Goal: Information Seeking & Learning: Understand process/instructions

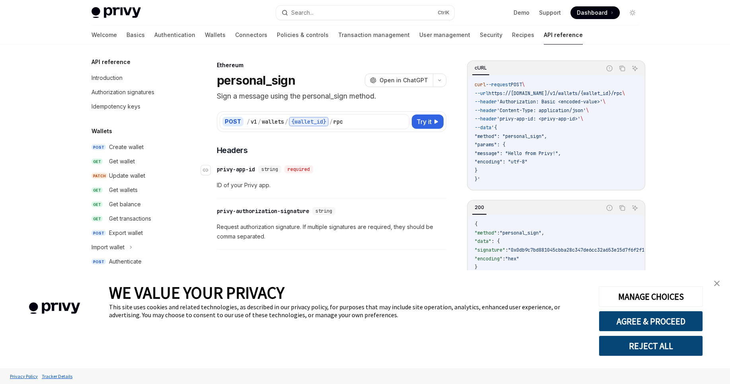
click at [236, 165] on div "​ privy-app-id string required" at bounding box center [328, 170] width 222 height 10
click at [237, 167] on div "privy-app-id" at bounding box center [236, 169] width 38 height 8
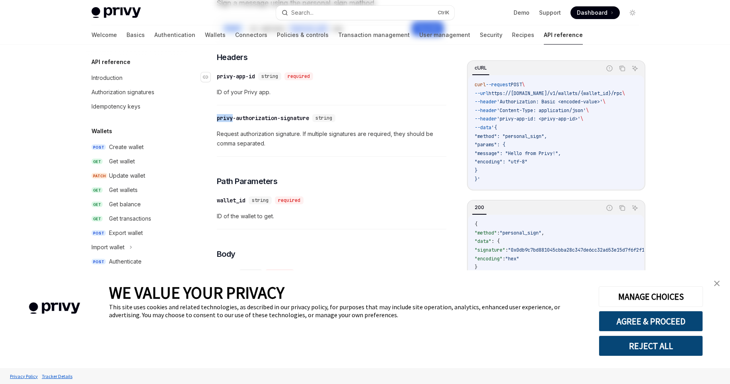
click at [237, 167] on div "**********" at bounding box center [331, 335] width 229 height 566
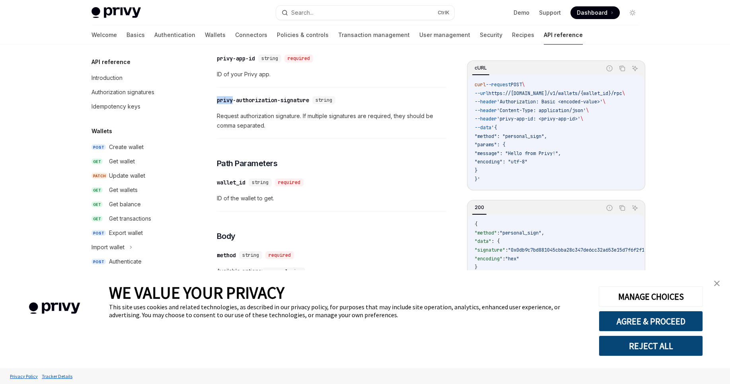
scroll to position [112, 0]
click at [255, 64] on div "​ privy-app-id string required ID of your Privy app." at bounding box center [331, 68] width 229 height 38
drag, startPoint x: 257, startPoint y: 58, endPoint x: 216, endPoint y: 57, distance: 41.0
click at [217, 57] on div "​ privy-app-id string required" at bounding box center [266, 57] width 99 height 8
copy div "​ privy-app-id"
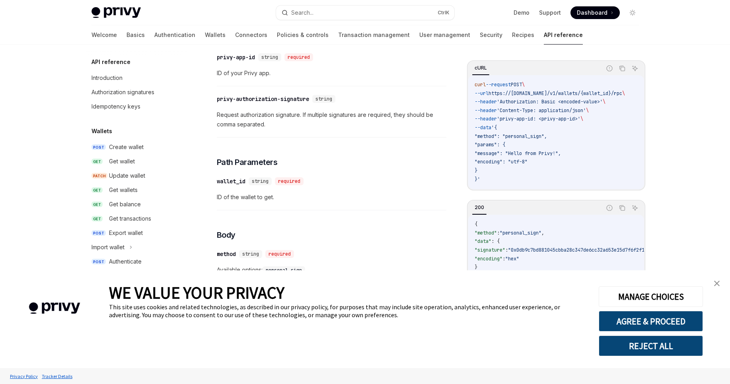
click at [527, 151] on span ""message": "Hello from Privy!"," at bounding box center [517, 153] width 86 height 6
drag, startPoint x: 527, startPoint y: 151, endPoint x: 554, endPoint y: 152, distance: 27.1
click at [554, 152] on span ""message": "Hello from Privy!"," at bounding box center [517, 153] width 86 height 6
click at [531, 118] on span "'privy-app-id: <privy-app-id>'" at bounding box center [539, 119] width 84 height 6
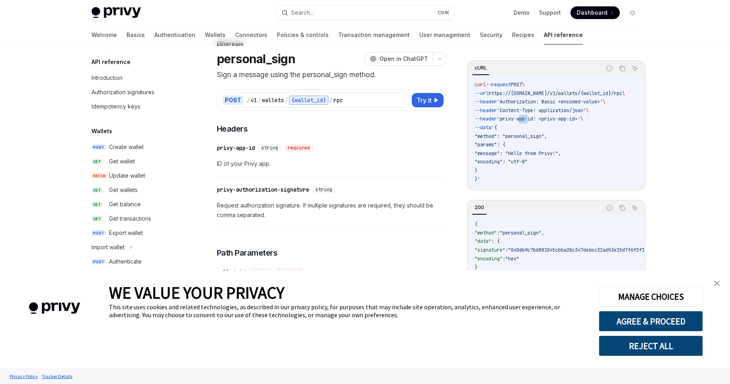
scroll to position [0, 0]
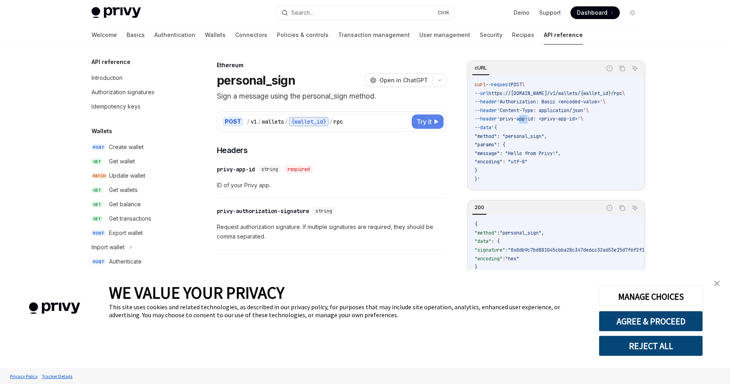
click at [420, 125] on span "Try it" at bounding box center [423, 122] width 15 height 10
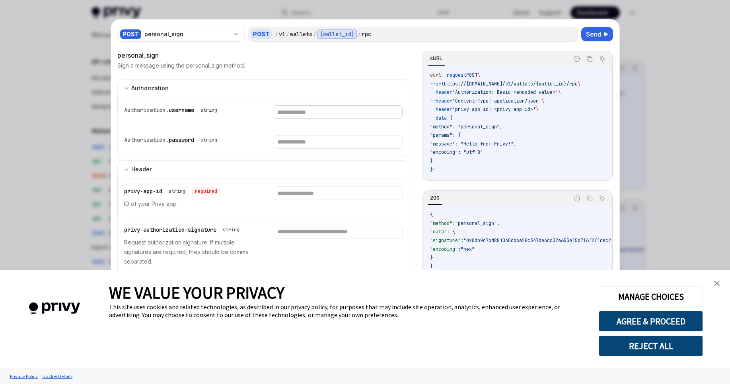
click at [287, 114] on input "text" at bounding box center [338, 112] width 130 height 14
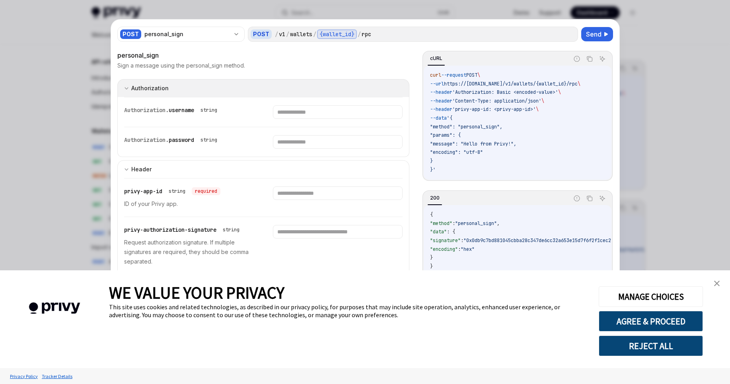
click at [171, 88] on button "Authorization Basic Auth" at bounding box center [263, 88] width 292 height 18
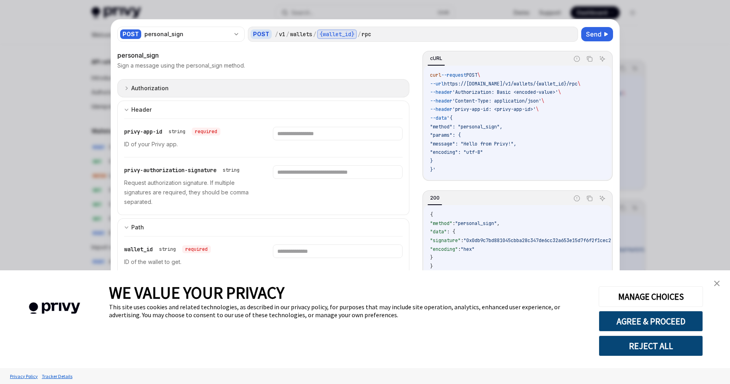
click at [171, 88] on button "Authorization Basic Auth" at bounding box center [263, 88] width 292 height 18
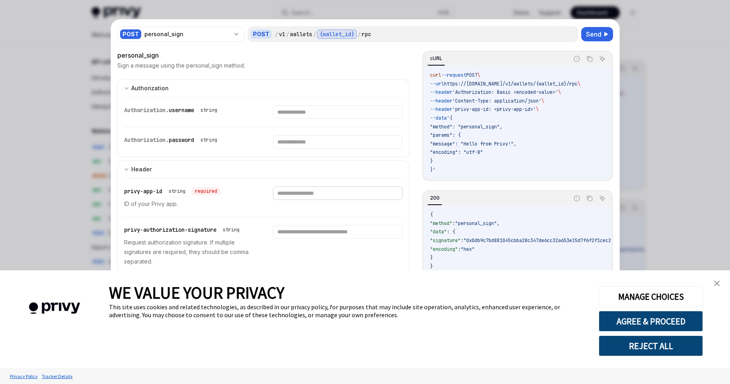
click at [288, 196] on input "text" at bounding box center [338, 194] width 130 height 14
click at [645, 37] on div at bounding box center [365, 192] width 730 height 384
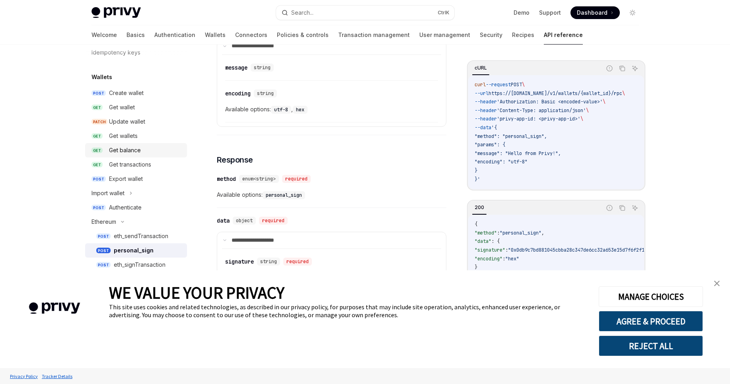
scroll to position [95, 0]
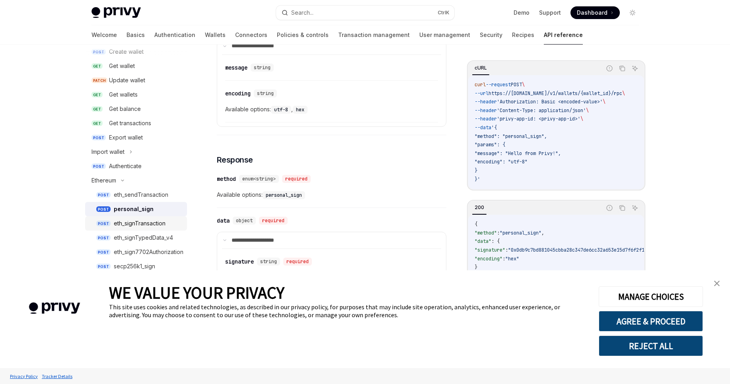
click at [145, 219] on div "eth_signTransaction" at bounding box center [140, 224] width 52 height 10
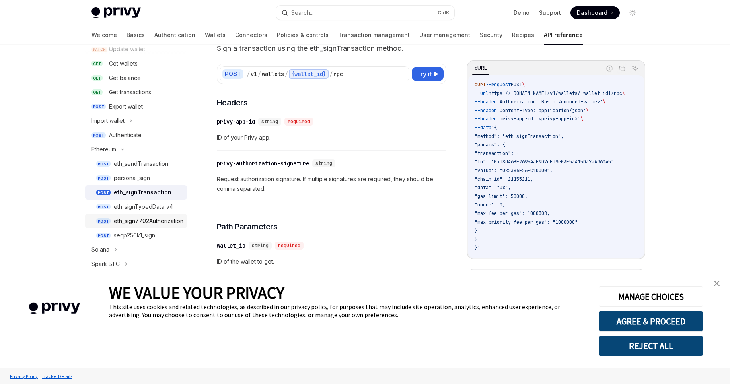
scroll to position [143, 0]
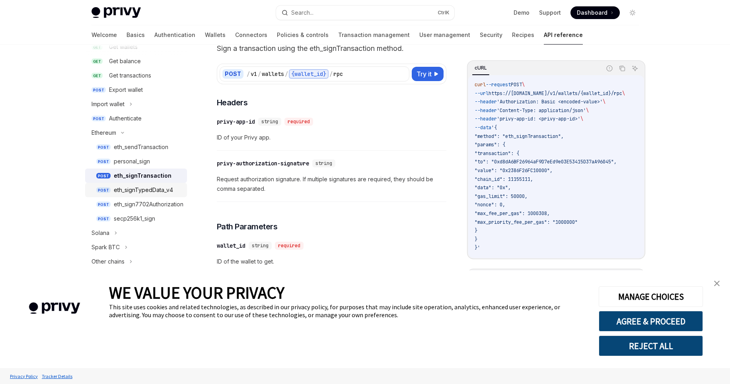
click at [154, 196] on link "POST eth_signTypedData_v4" at bounding box center [136, 190] width 102 height 14
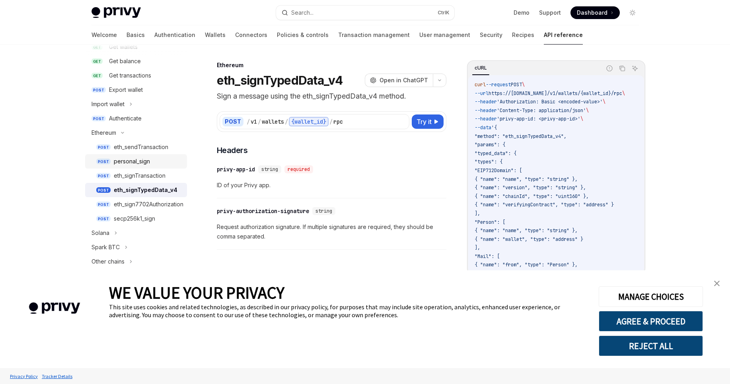
click at [148, 167] on link "POST personal_sign" at bounding box center [136, 161] width 102 height 14
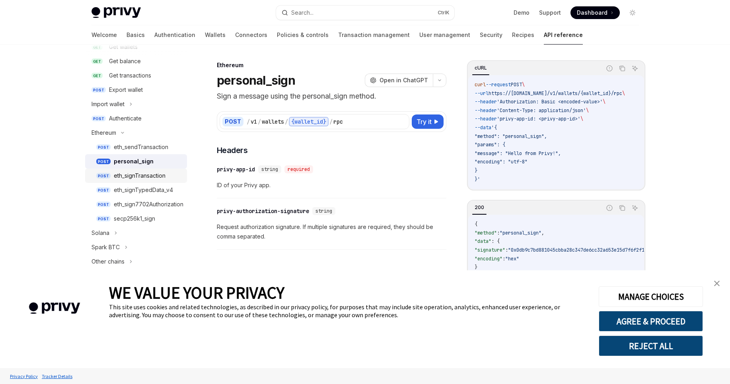
click at [148, 173] on div "eth_signTransaction" at bounding box center [140, 176] width 52 height 10
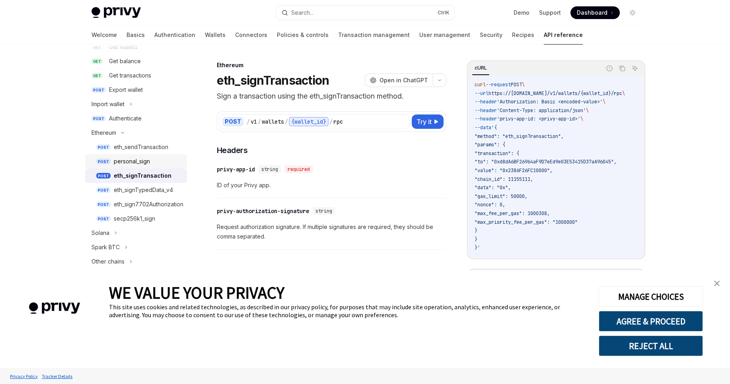
click at [146, 163] on div "personal_sign" at bounding box center [132, 162] width 36 height 10
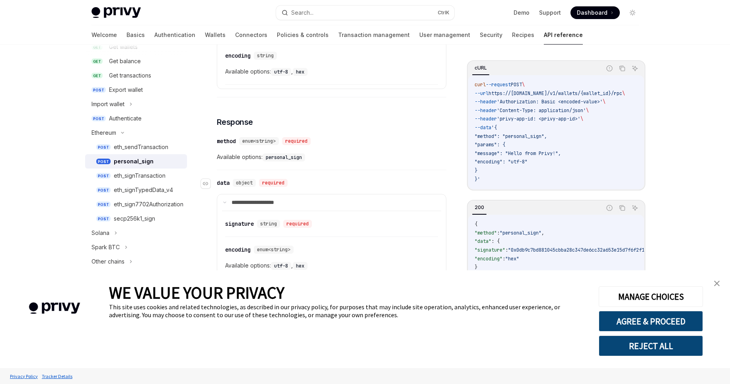
scroll to position [430, 0]
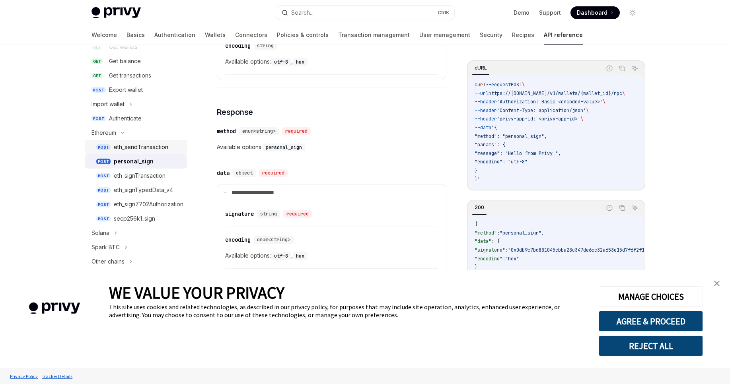
click at [152, 149] on div "eth_sendTransaction" at bounding box center [141, 147] width 54 height 10
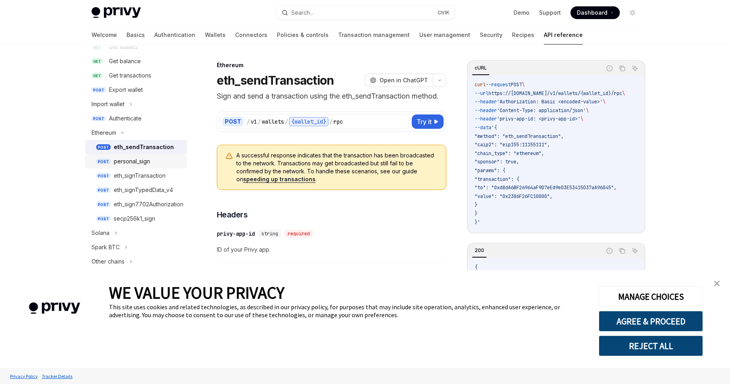
click at [144, 167] on link "POST personal_sign" at bounding box center [136, 161] width 102 height 14
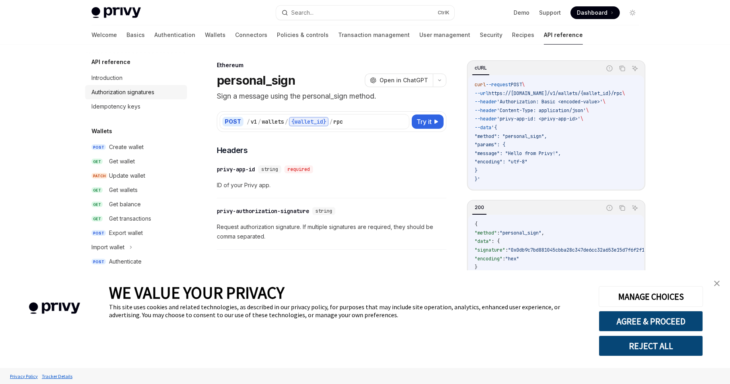
click at [151, 89] on div "Authorization signatures" at bounding box center [122, 92] width 63 height 10
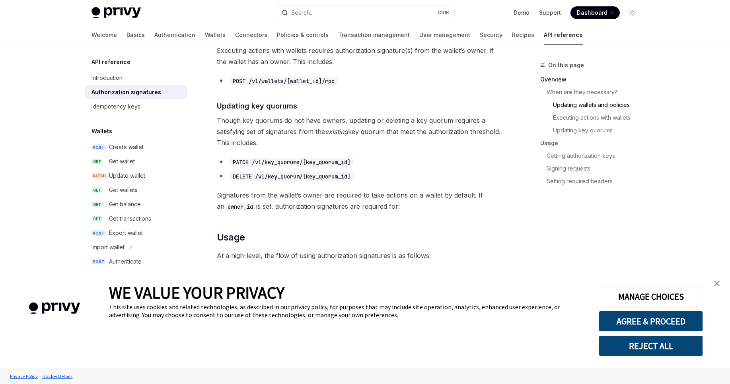
scroll to position [477, 0]
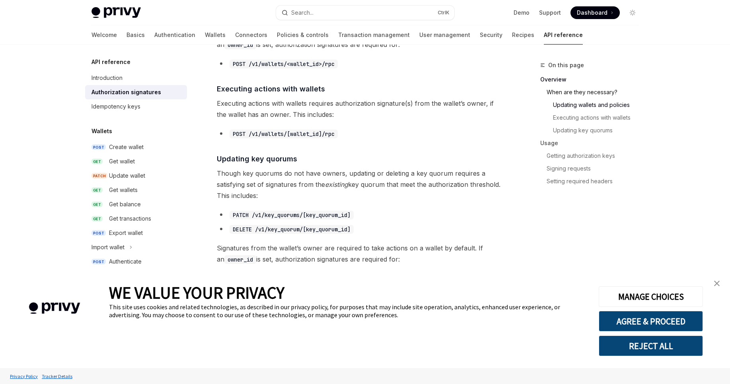
click at [577, 93] on link "When are they necessary?" at bounding box center [595, 92] width 99 height 13
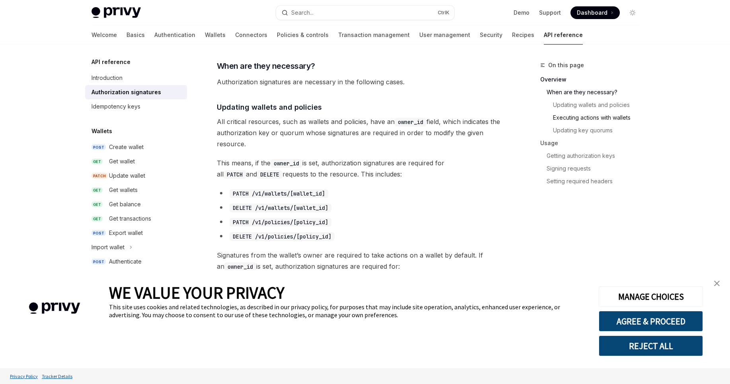
click at [582, 111] on link "Executing actions with wallets" at bounding box center [599, 117] width 92 height 13
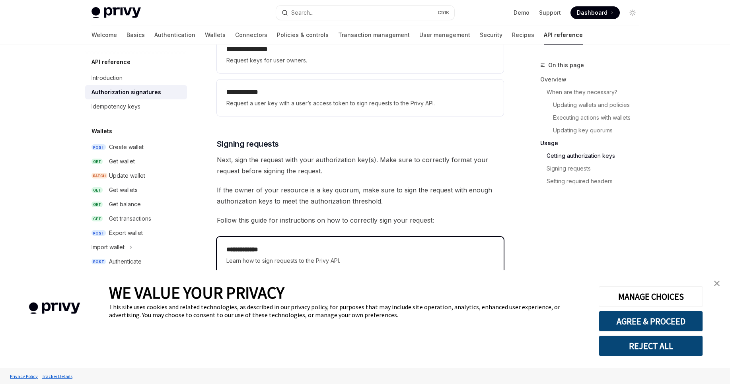
scroll to position [1073, 0]
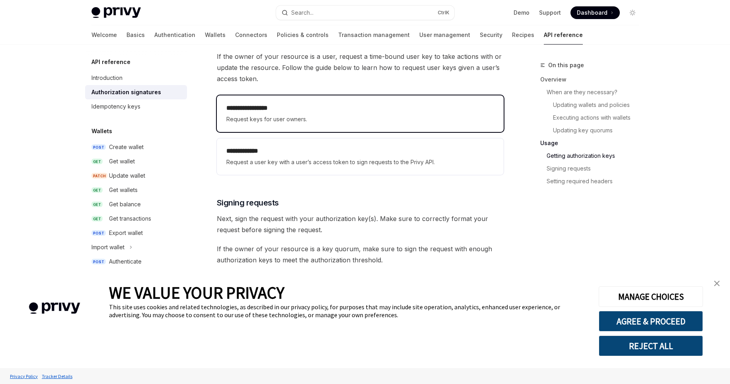
click at [372, 124] on div "**********" at bounding box center [360, 113] width 287 height 37
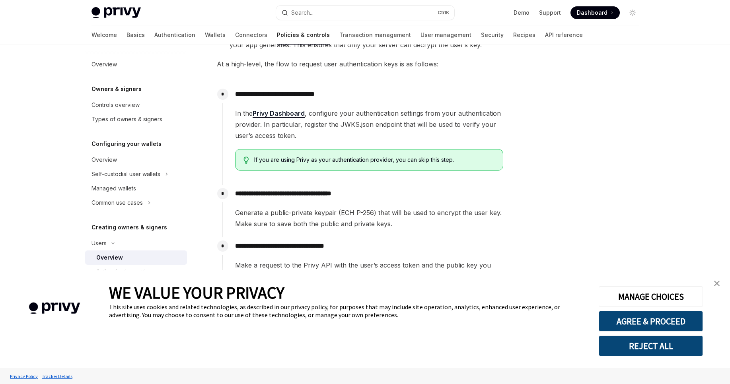
scroll to position [260, 0]
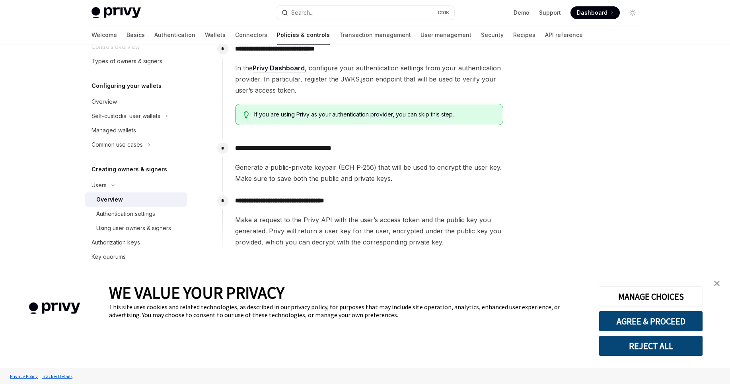
scroll to position [143, 0]
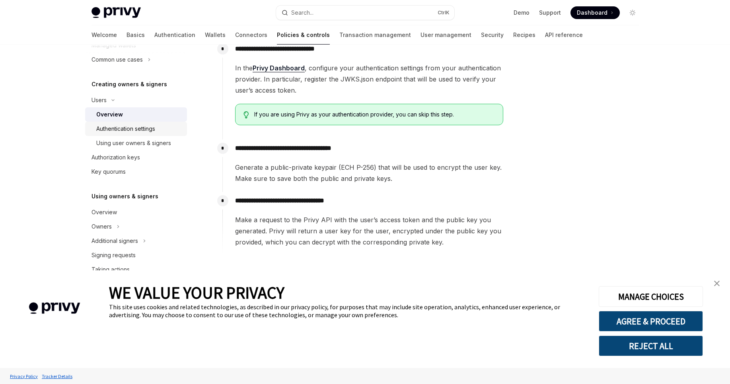
click at [142, 134] on link "Authentication settings" at bounding box center [136, 129] width 102 height 14
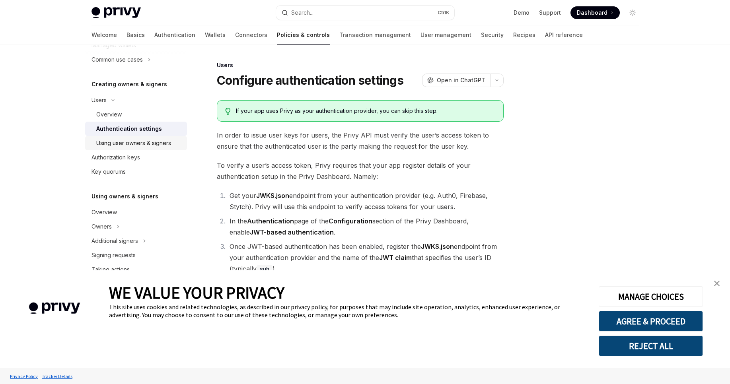
click at [157, 138] on div "Using user owners & signers" at bounding box center [133, 143] width 75 height 10
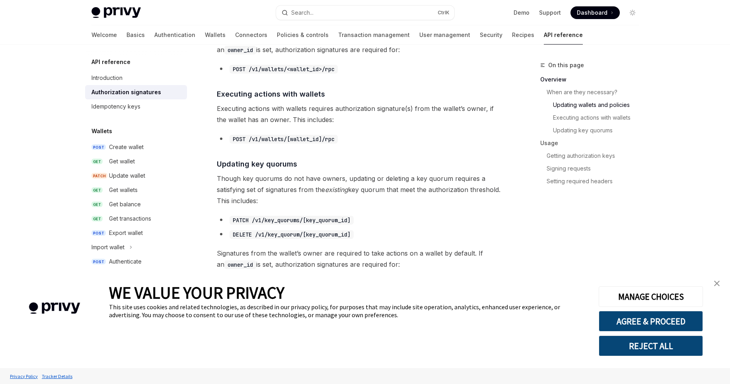
scroll to position [477, 0]
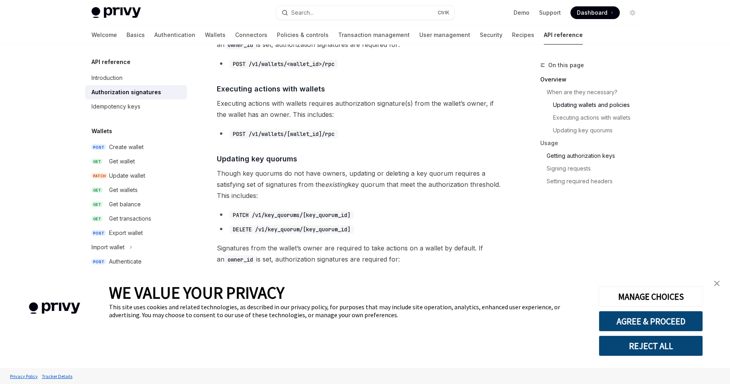
click at [590, 161] on link "Getting authorization keys" at bounding box center [595, 156] width 99 height 13
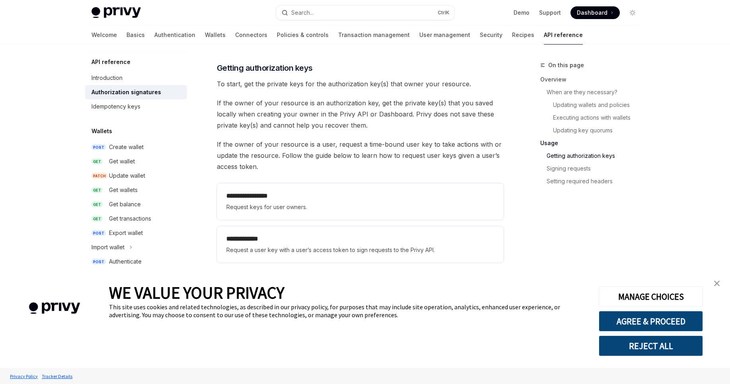
scroll to position [987, 0]
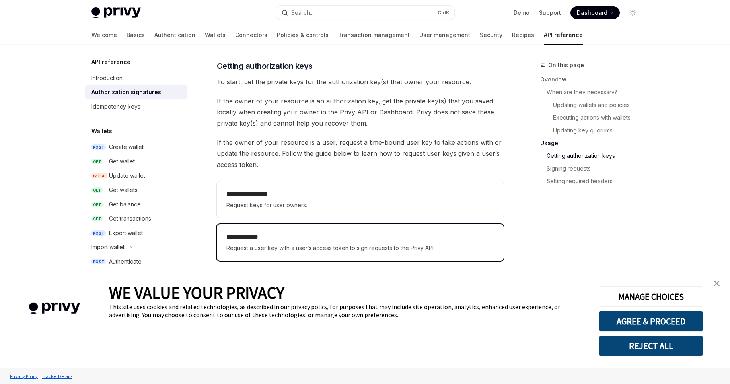
click at [294, 234] on h2 "**********" at bounding box center [360, 237] width 268 height 10
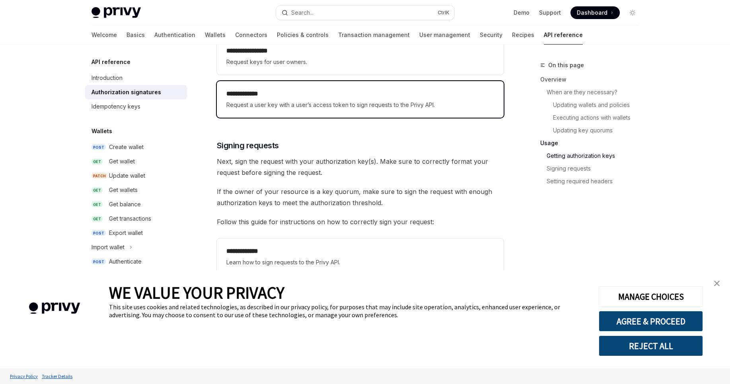
click at [393, 89] on h2 "**********" at bounding box center [360, 94] width 268 height 10
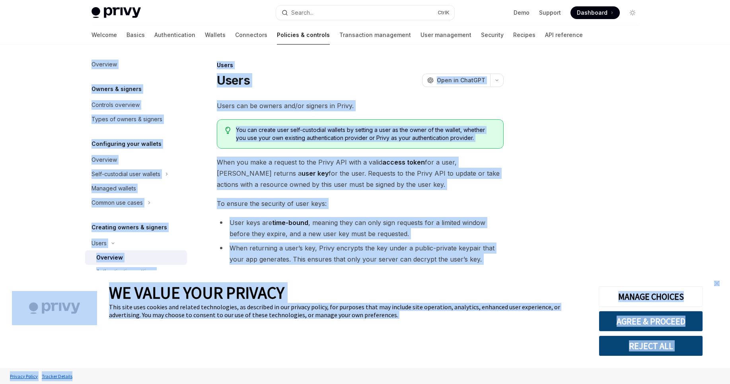
click at [358, 226] on li "User keys are time-bound , meaning they can only sign requests for a limited wi…" at bounding box center [360, 228] width 287 height 22
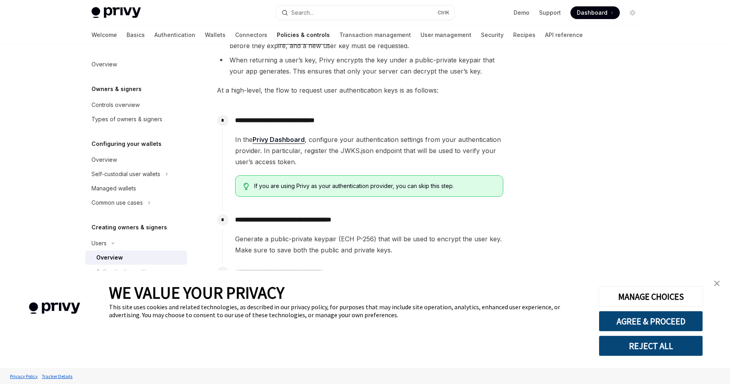
scroll to position [260, 0]
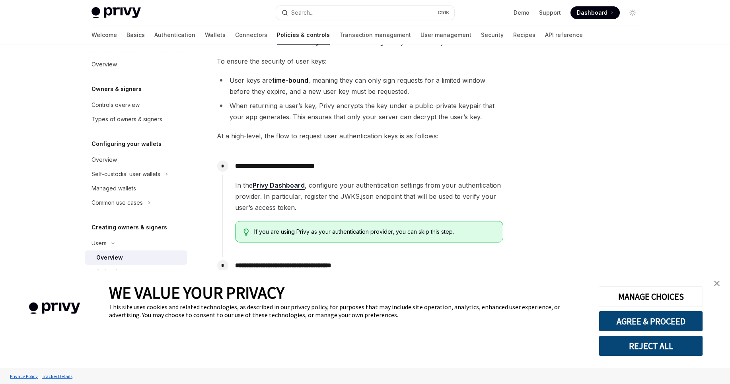
scroll to position [143, 0]
type textarea "*"
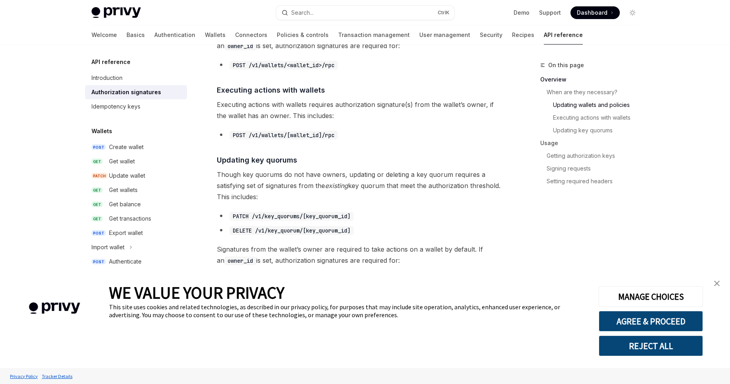
scroll to position [477, 0]
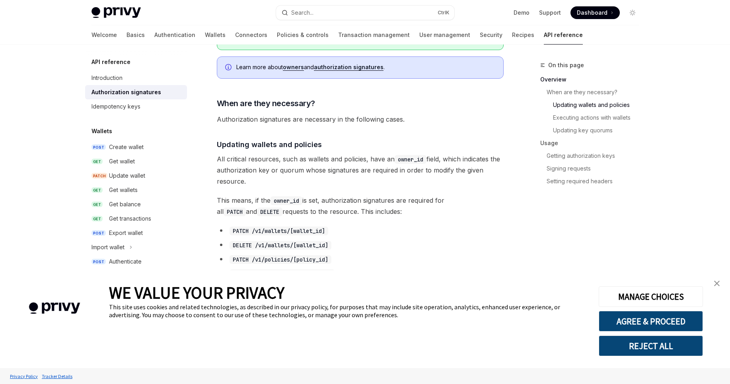
scroll to position [334, 0]
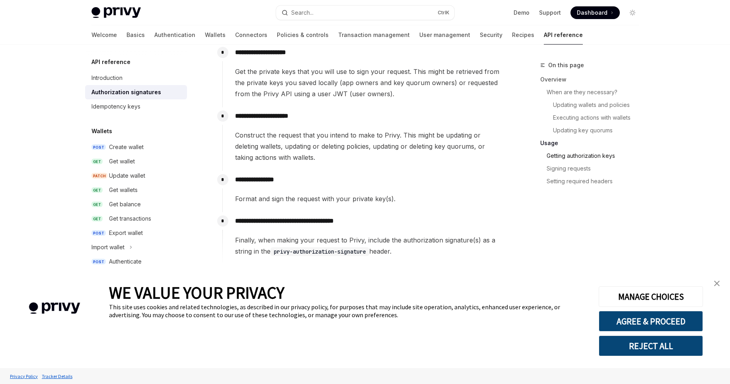
click at [581, 152] on link "Getting authorization keys" at bounding box center [595, 156] width 99 height 13
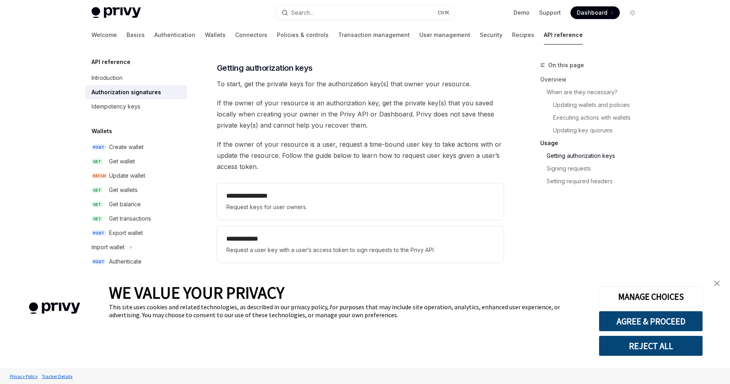
scroll to position [987, 0]
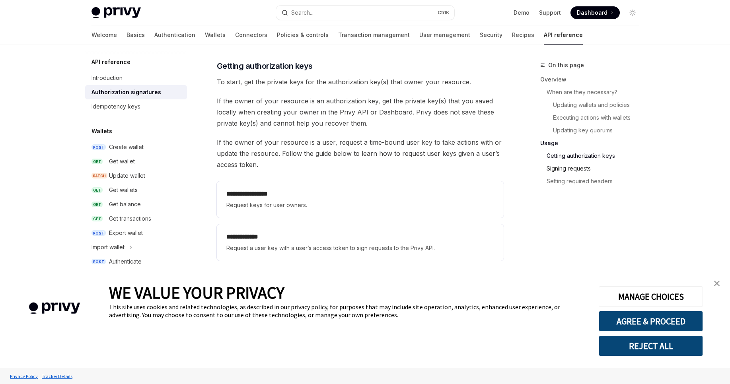
click at [579, 167] on link "Signing requests" at bounding box center [595, 168] width 99 height 13
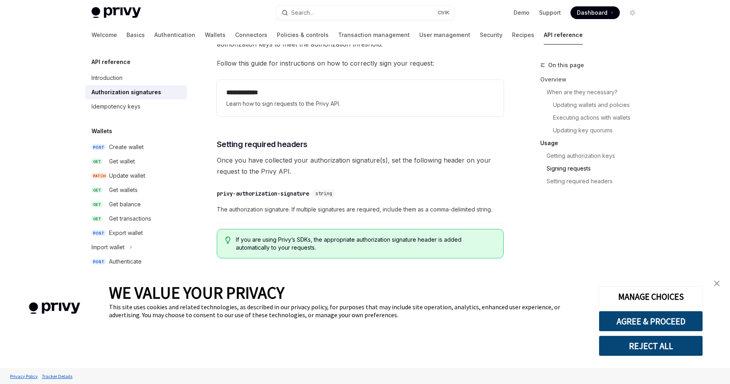
scroll to position [1292, 0]
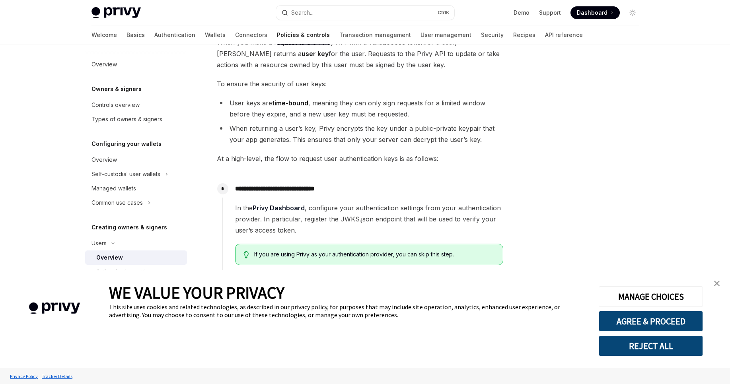
scroll to position [191, 0]
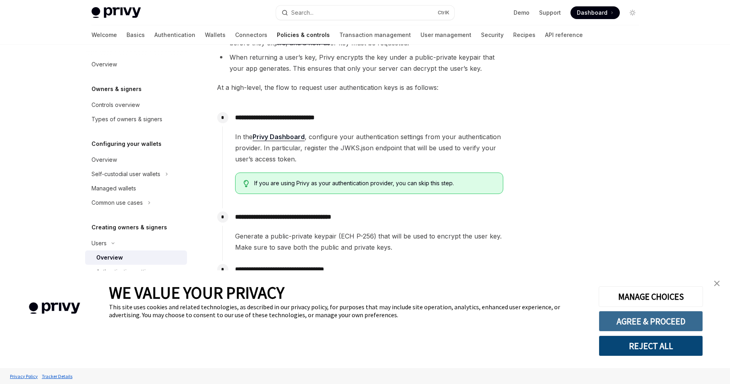
drag, startPoint x: 694, startPoint y: 322, endPoint x: 684, endPoint y: 325, distance: 10.1
click at [689, 332] on div "MANAGE CHOICES AGREE & PROCEED REJECT ALL" at bounding box center [650, 319] width 103 height 74
click at [684, 325] on button "AGREE & PROCEED" at bounding box center [651, 321] width 104 height 21
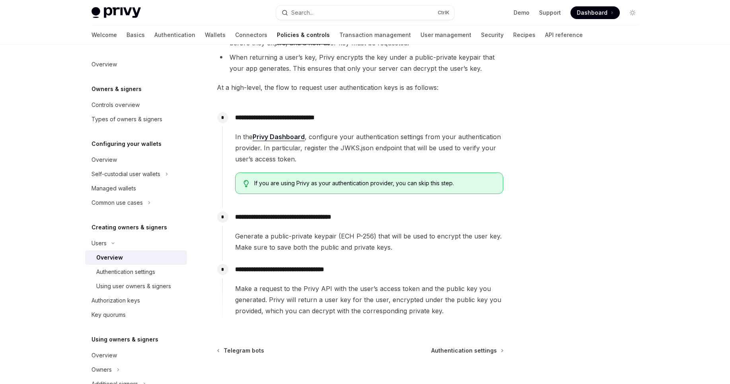
scroll to position [256, 0]
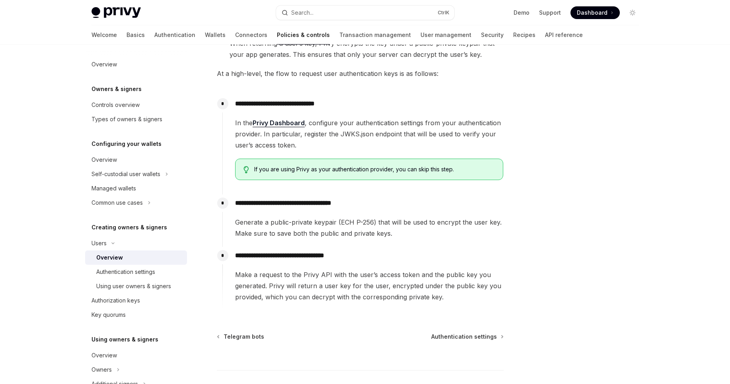
scroll to position [260, 0]
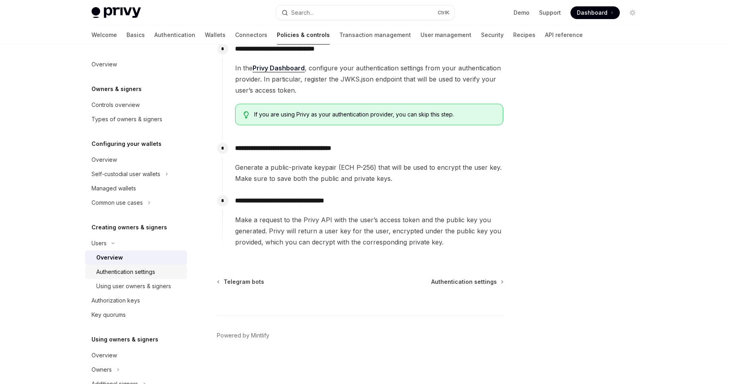
click at [141, 276] on div "Authentication settings" at bounding box center [125, 272] width 59 height 10
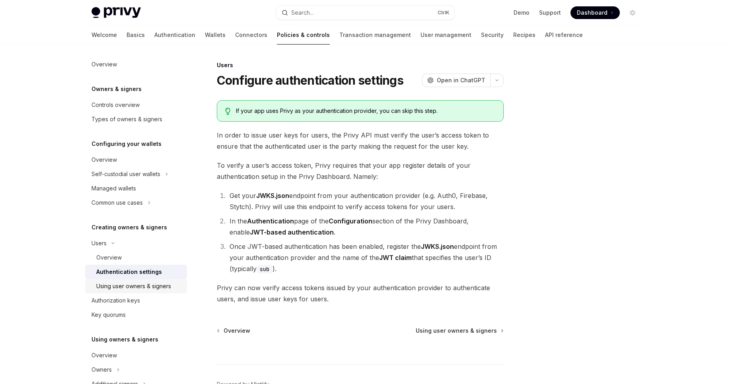
click at [145, 285] on div "Using user owners & signers" at bounding box center [133, 287] width 75 height 10
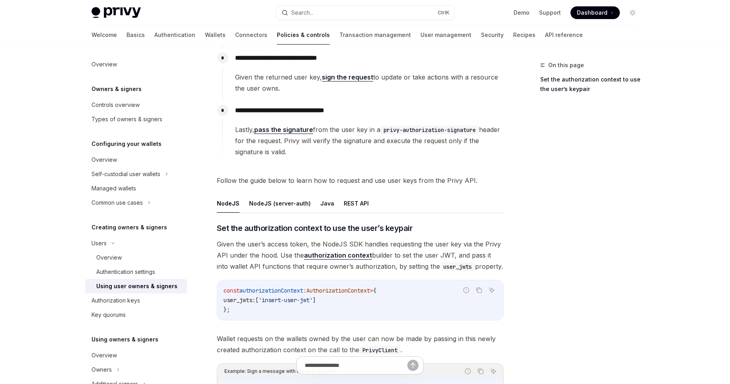
scroll to position [286, 0]
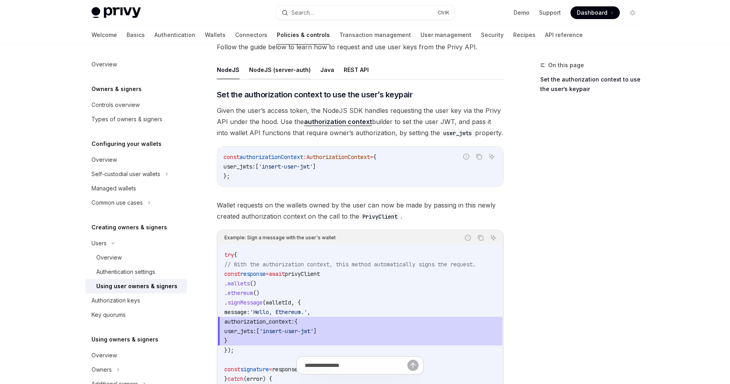
click at [287, 74] on button "NodeJS (server-auth)" at bounding box center [280, 69] width 62 height 19
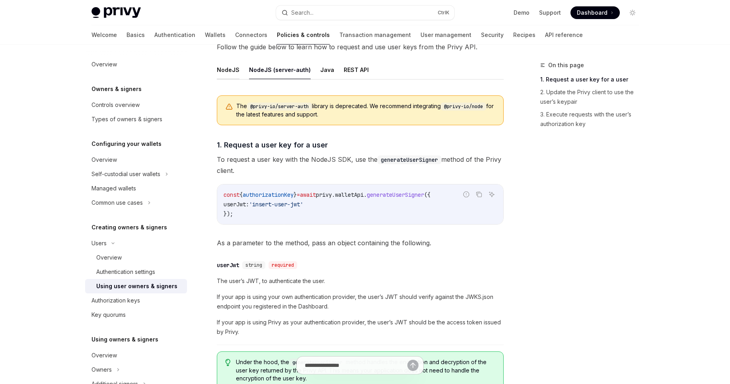
click at [229, 67] on button "NodeJS" at bounding box center [228, 69] width 23 height 19
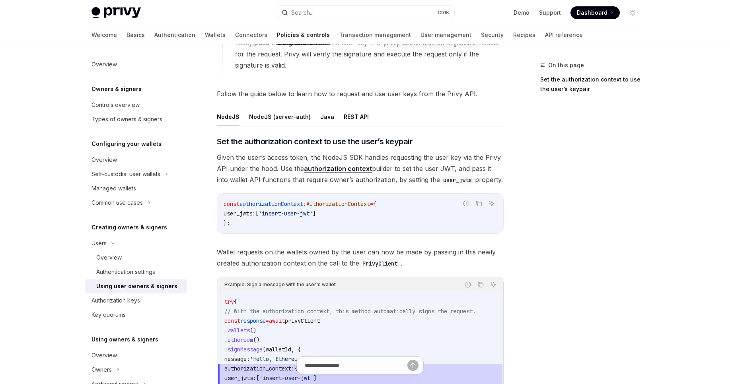
scroll to position [239, 0]
click at [356, 112] on button "REST API" at bounding box center [356, 117] width 25 height 19
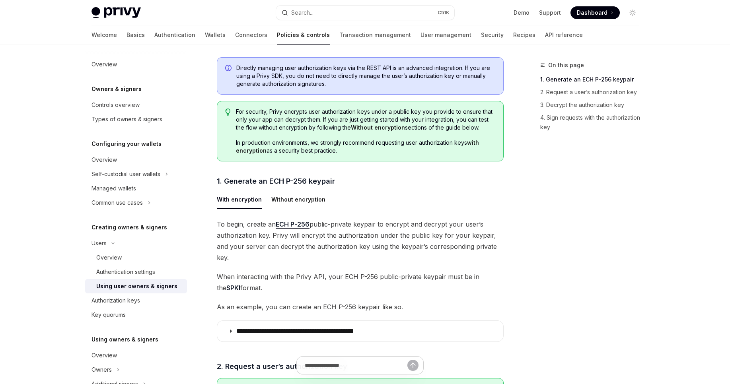
scroll to position [334, 0]
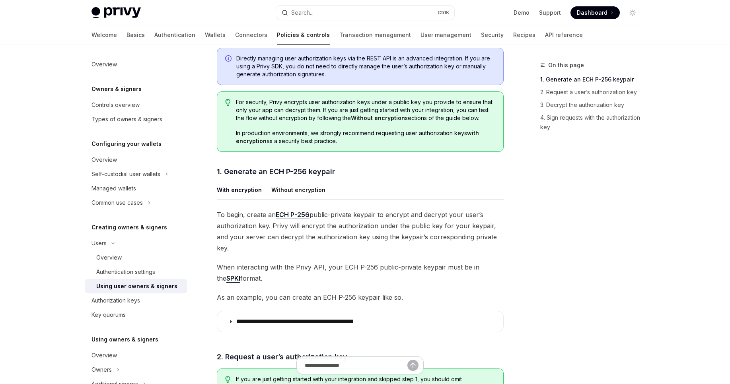
click at [305, 196] on button "Without encryption" at bounding box center [298, 190] width 54 height 19
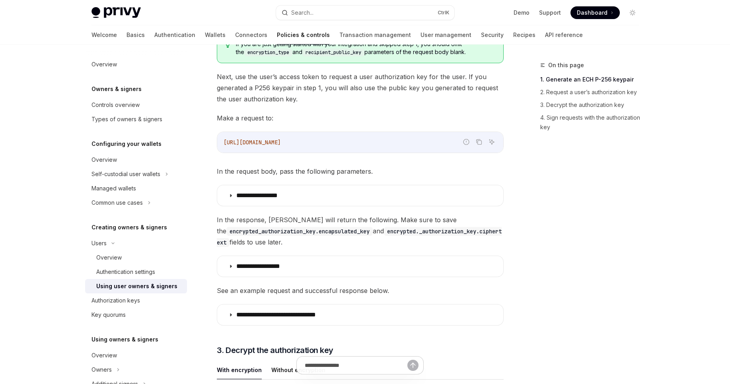
scroll to position [573, 0]
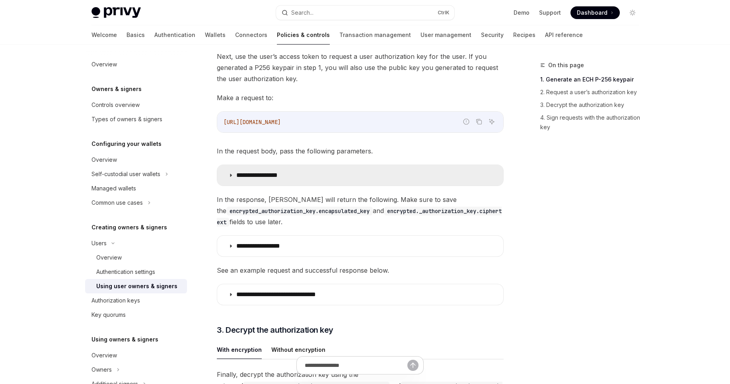
click at [307, 171] on summary "**********" at bounding box center [360, 175] width 286 height 21
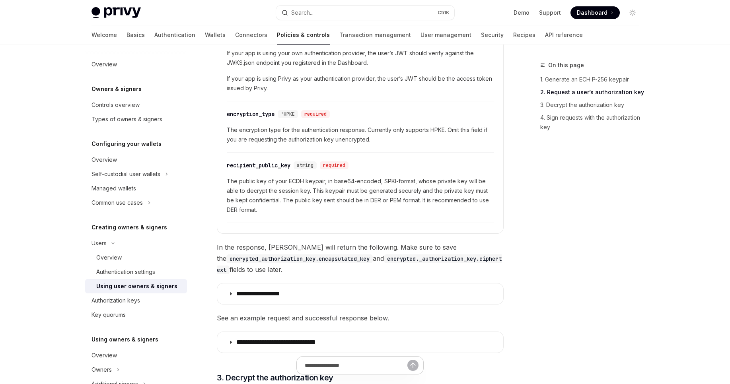
scroll to position [907, 0]
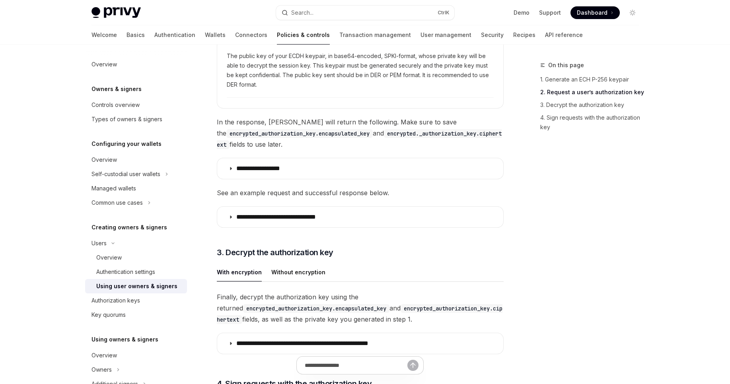
click at [304, 170] on summary "**********" at bounding box center [360, 168] width 286 height 21
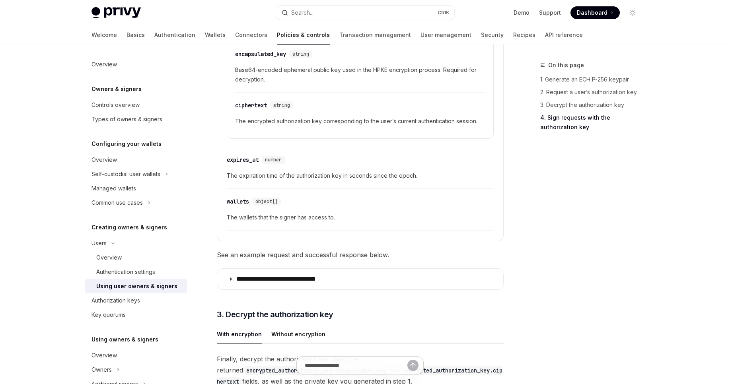
scroll to position [1289, 0]
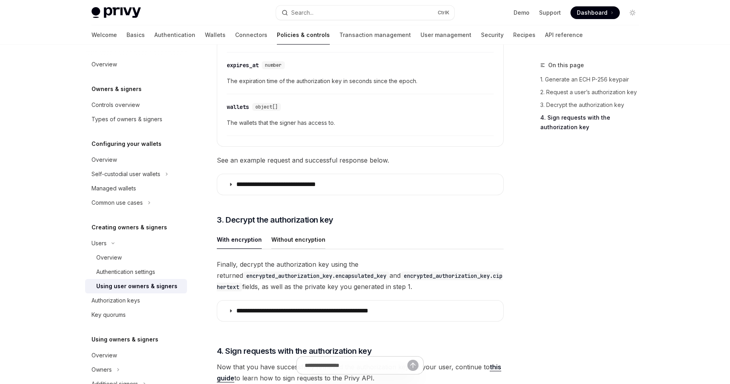
click at [301, 237] on button "Without encryption" at bounding box center [298, 239] width 54 height 19
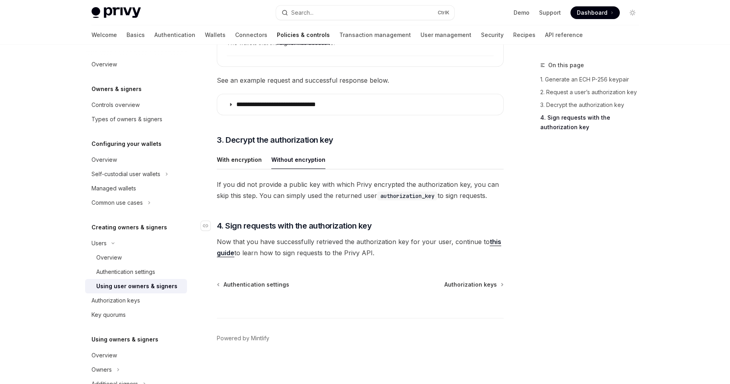
scroll to position [1371, 0]
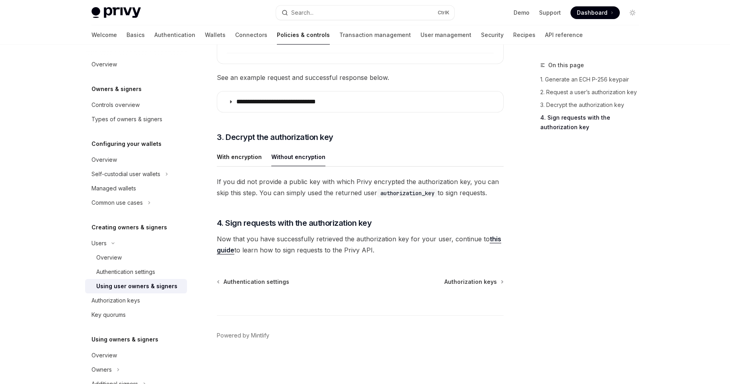
click at [358, 241] on span "Now that you have successfully retrieved the authorization key for your user, c…" at bounding box center [360, 244] width 287 height 22
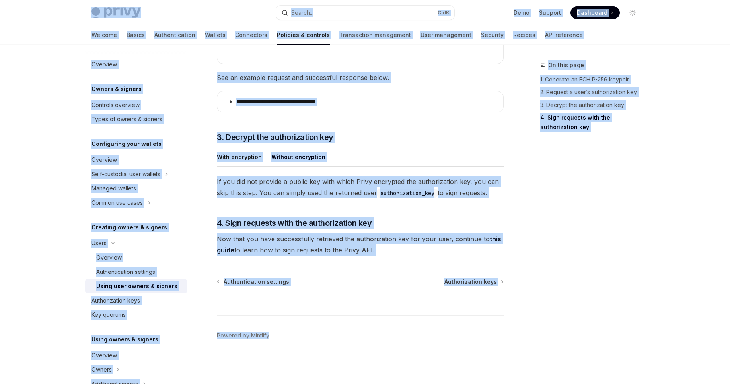
copy div "Privy Docs home page Search... Ctrl K Demo Support Dashboard Dashboard Search..…"
click at [385, 148] on ul "With encryption Without encryption" at bounding box center [360, 157] width 287 height 19
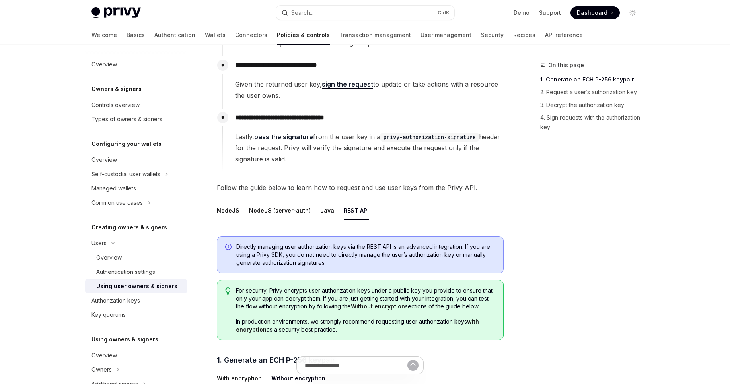
scroll to position [83, 0]
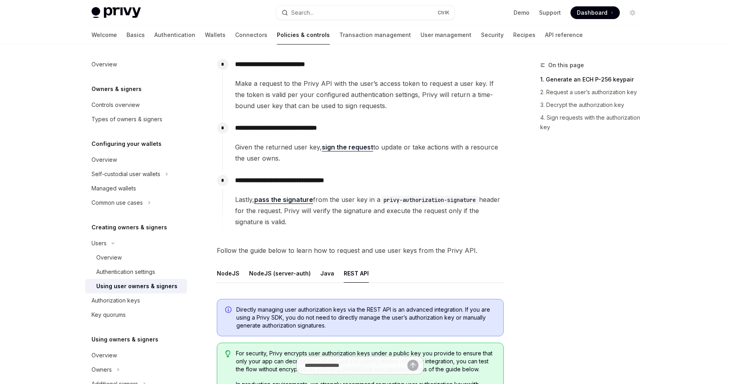
click at [566, 66] on span "On this page" at bounding box center [566, 65] width 36 height 10
click at [566, 78] on link "1. Generate an ECH P-256 keypair" at bounding box center [592, 79] width 105 height 13
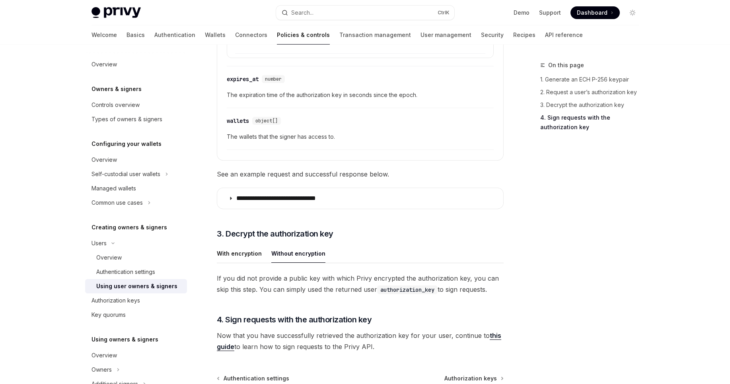
scroll to position [1371, 0]
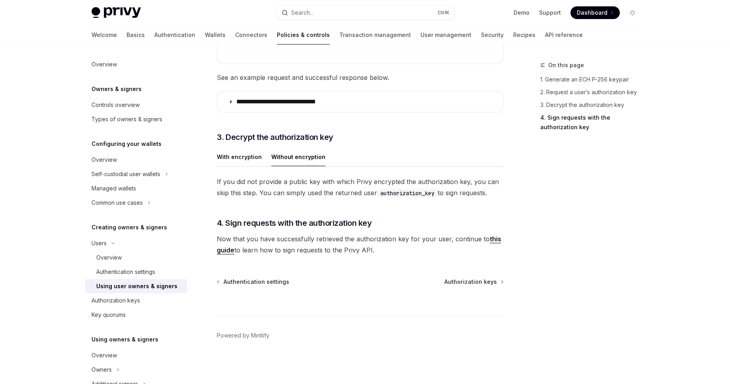
click at [232, 254] on link "this guide" at bounding box center [359, 244] width 284 height 19
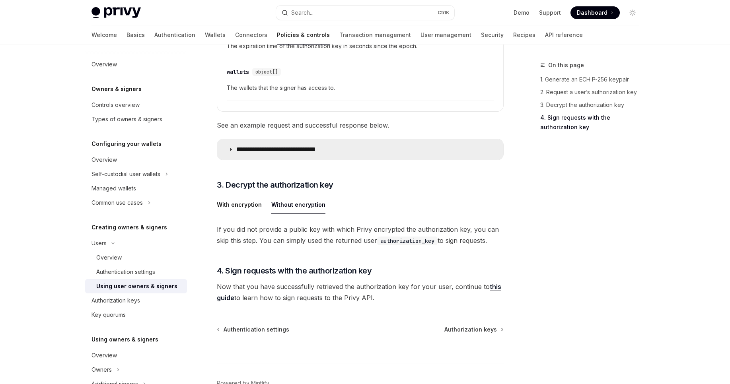
click at [299, 154] on summary "**********" at bounding box center [360, 149] width 286 height 21
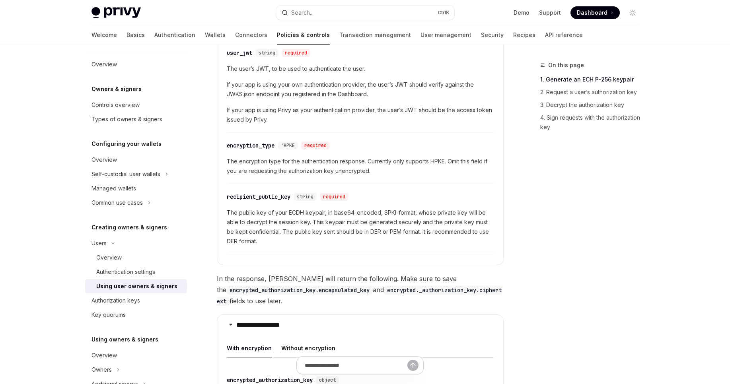
scroll to position [560, 0]
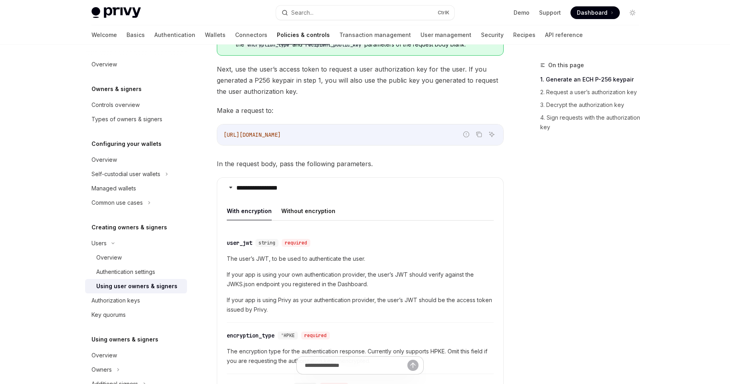
click at [303, 139] on code "https://api.privy.io/v1/wallets/authenticate" at bounding box center [360, 135] width 273 height 10
click at [313, 209] on button "Without encryption" at bounding box center [308, 211] width 54 height 19
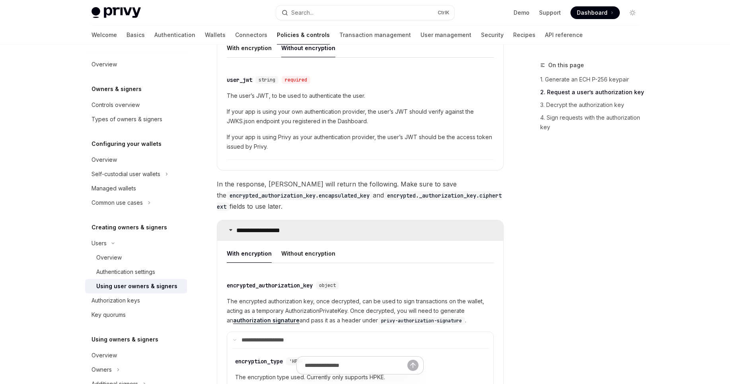
scroll to position [751, 0]
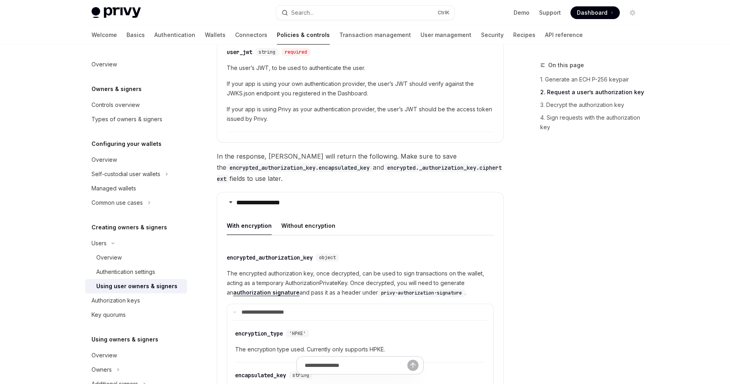
click at [329, 168] on code "encrypted_authorization_key.encapsulated_key" at bounding box center [299, 167] width 146 height 9
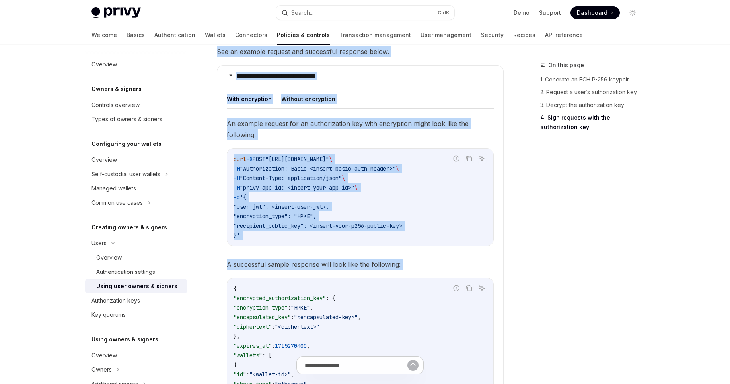
scroll to position [1276, 0]
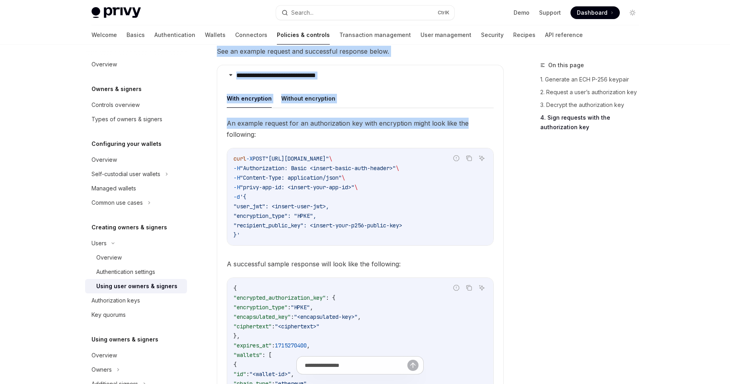
drag, startPoint x: 213, startPoint y: 72, endPoint x: 489, endPoint y: 119, distance: 280.2
click at [334, 105] on ul "With encryption Without encryption" at bounding box center [360, 98] width 267 height 19
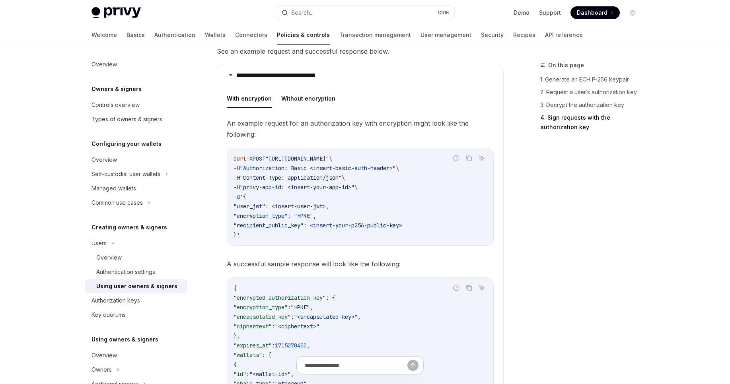
click at [332, 102] on ul "With encryption Without encryption" at bounding box center [360, 98] width 267 height 19
click at [331, 101] on button "Without encryption" at bounding box center [308, 98] width 54 height 19
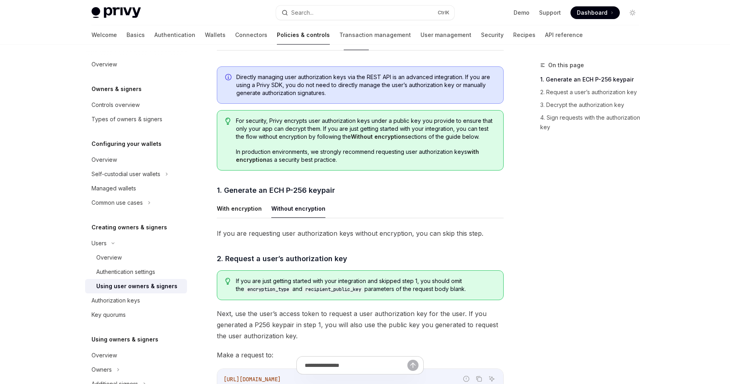
scroll to position [270, 0]
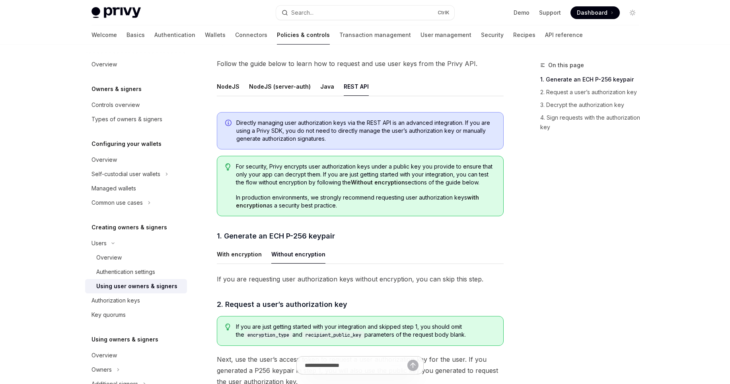
drag, startPoint x: 385, startPoint y: 252, endPoint x: 223, endPoint y: 158, distance: 187.8
copy div "For security, Privy encrypts user authorization keys under a public key you pro…"
click at [46, 12] on div at bounding box center [365, 22] width 730 height 45
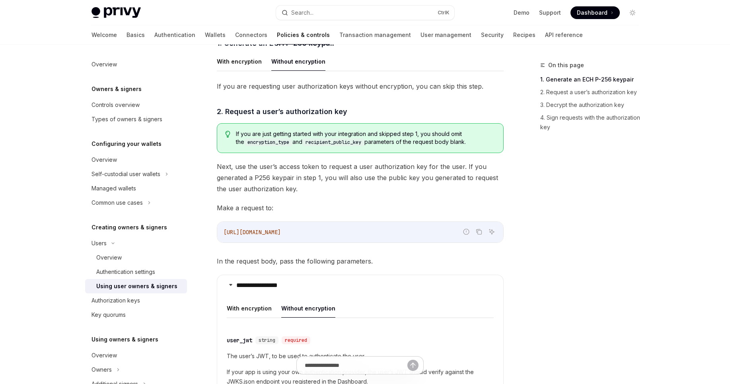
scroll to position [604, 0]
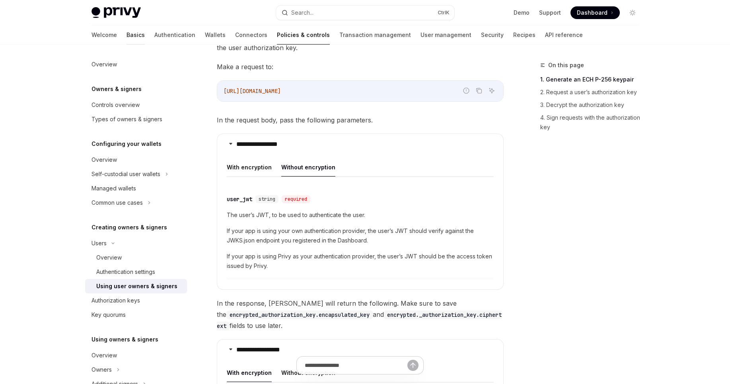
click at [126, 41] on link "Basics" at bounding box center [135, 34] width 18 height 19
type textarea "*"
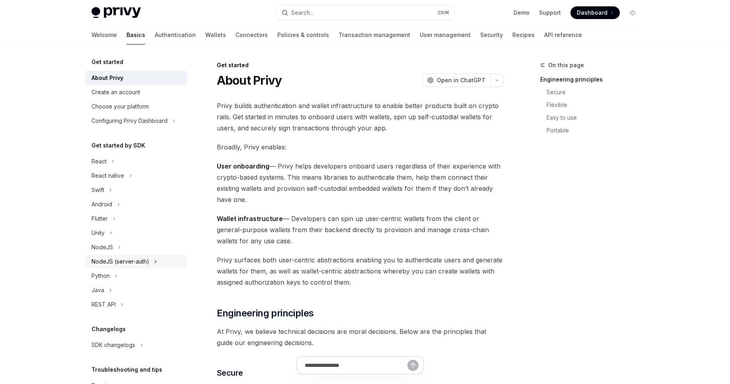
click at [116, 266] on div "NodeJS (server-auth)" at bounding box center [136, 262] width 102 height 14
click at [112, 249] on div "NodeJS" at bounding box center [101, 248] width 21 height 10
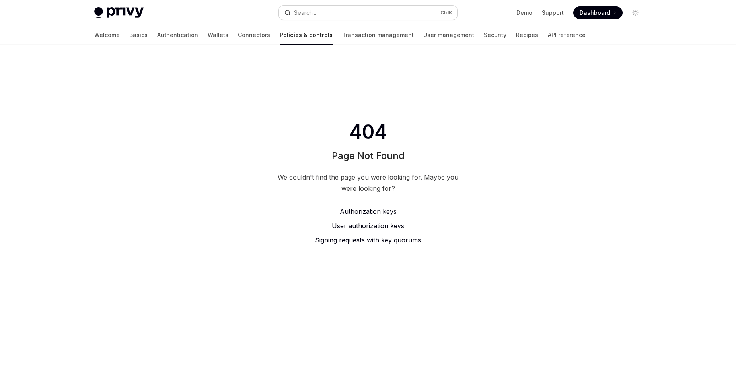
click at [364, 17] on button "Search... Ctrl K" at bounding box center [368, 13] width 178 height 14
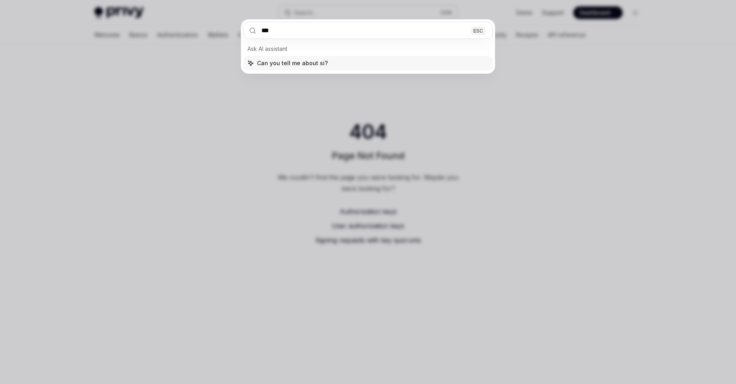
type input "****"
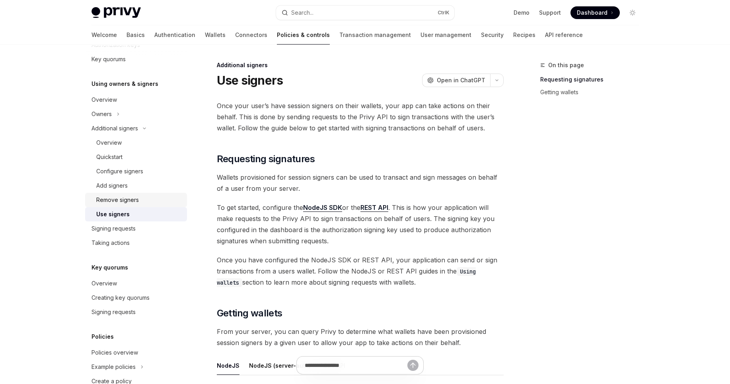
click at [130, 202] on div "Remove signers" at bounding box center [117, 200] width 43 height 10
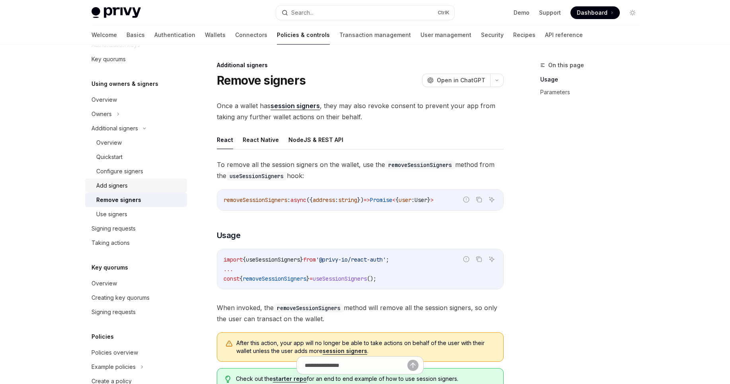
click at [128, 189] on div "Add signers" at bounding box center [139, 186] width 86 height 10
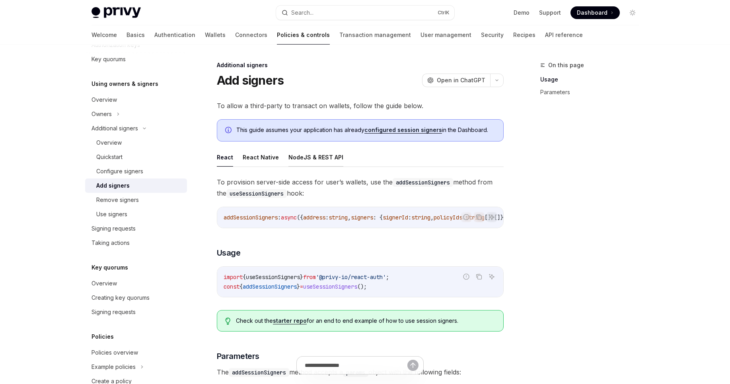
click at [295, 162] on button "NodeJS & REST API" at bounding box center [315, 157] width 55 height 19
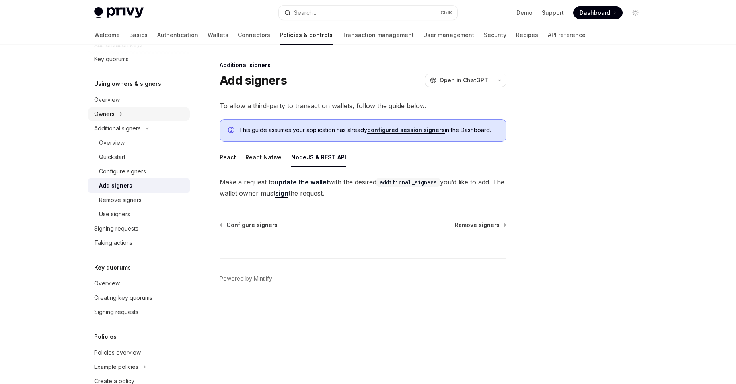
click at [113, 117] on div "Owners" at bounding box center [104, 114] width 20 height 10
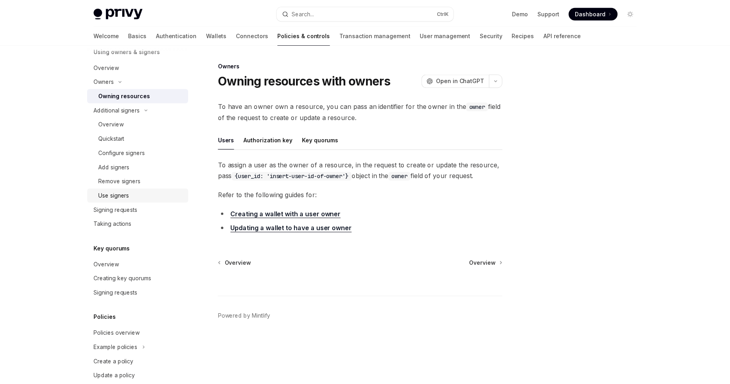
scroll to position [276, 0]
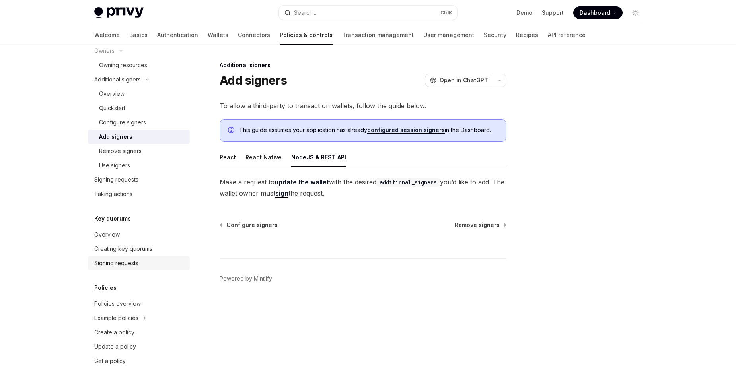
click at [139, 263] on div "Signing requests" at bounding box center [139, 264] width 91 height 10
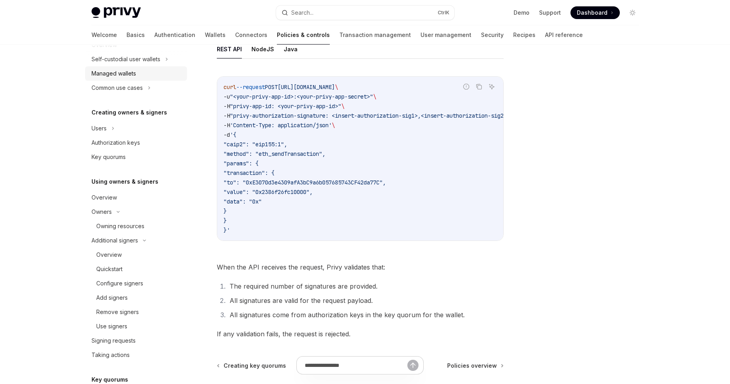
scroll to position [85, 0]
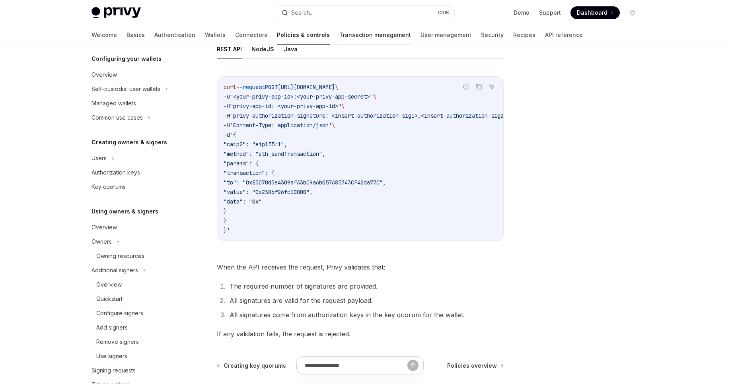
click at [339, 44] on div at bounding box center [375, 44] width 72 height 1
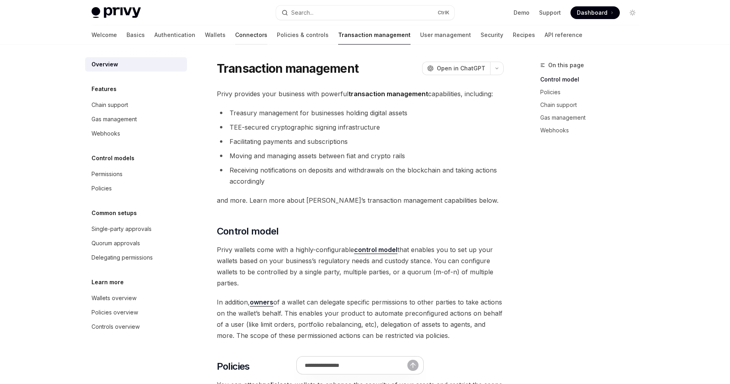
click at [235, 37] on link "Connectors" at bounding box center [251, 34] width 32 height 19
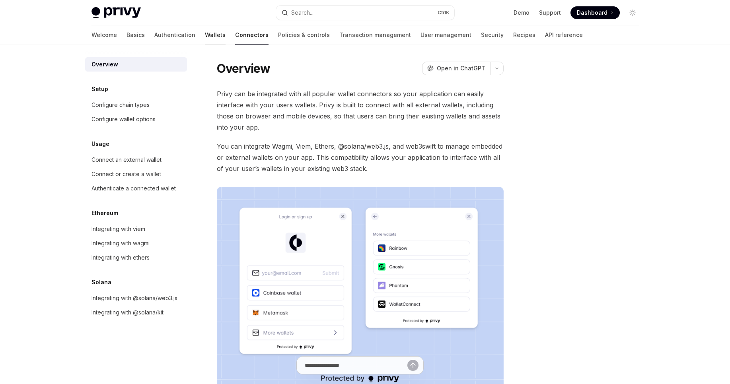
click at [205, 35] on link "Wallets" at bounding box center [215, 34] width 21 height 19
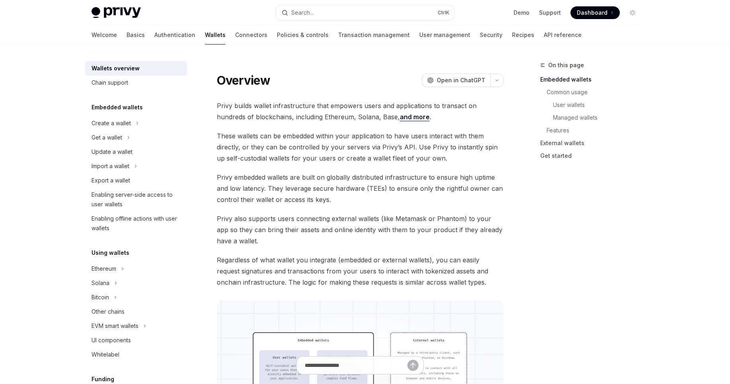
click at [426, 39] on div "Welcome Basics Authentication Wallets Connectors Policies & controls Transactio…" at bounding box center [336, 34] width 490 height 19
click at [430, 38] on div "Welcome Basics Authentication Wallets Connectors Policies & controls Transactio…" at bounding box center [336, 34] width 490 height 19
click at [480, 37] on link "Security" at bounding box center [491, 34] width 23 height 19
type textarea "*"
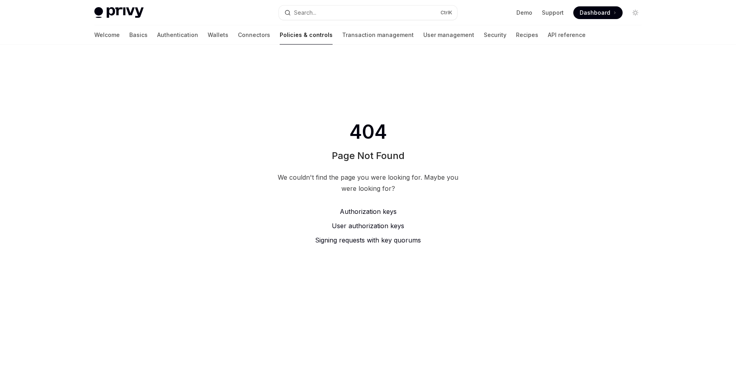
click at [280, 35] on link "Policies & controls" at bounding box center [306, 34] width 53 height 19
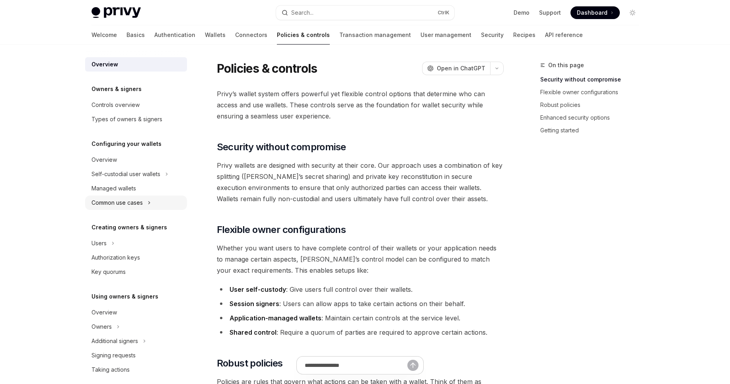
click at [146, 200] on div "Common use cases" at bounding box center [136, 203] width 102 height 14
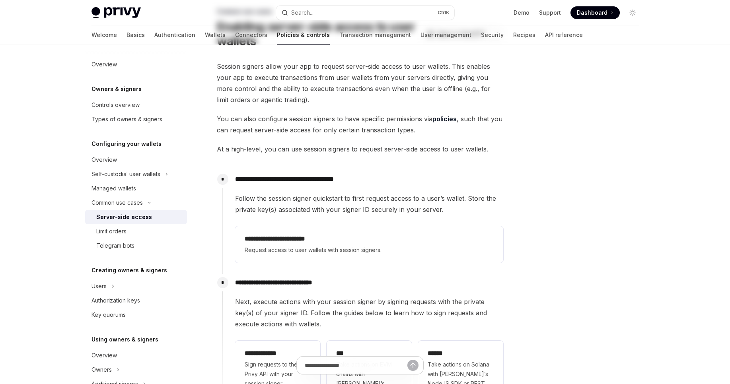
scroll to position [143, 0]
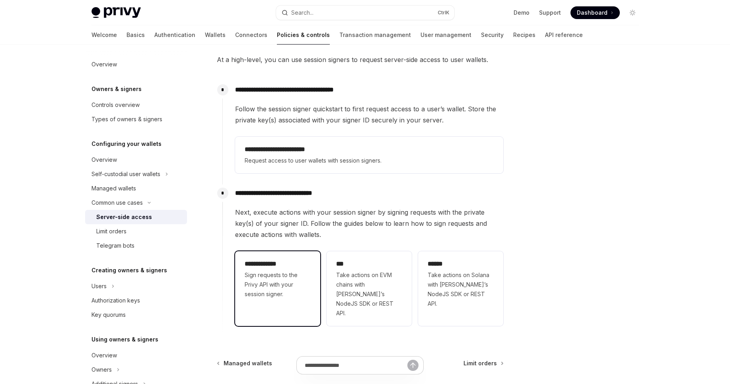
click at [293, 277] on span "Sign requests to the Privy API with your session signer." at bounding box center [278, 284] width 66 height 29
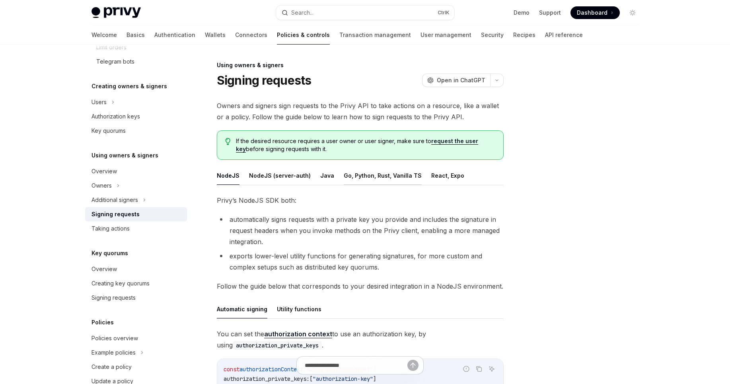
click at [381, 179] on button "Go, Python, Rust, Vanilla TS" at bounding box center [383, 175] width 78 height 19
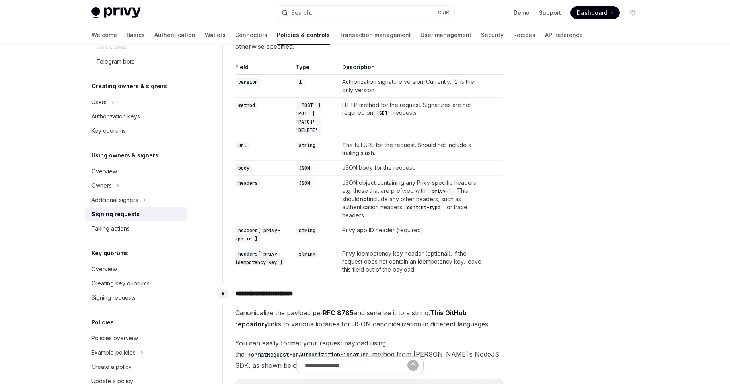
scroll to position [95, 0]
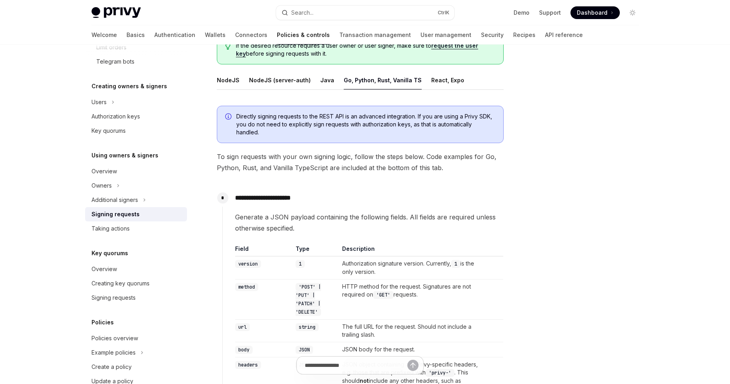
click at [239, 82] on ul "NodeJS NodeJS (server-auth) Java Go, Python, Rust, Vanilla TS React, Expo" at bounding box center [360, 80] width 287 height 19
click at [236, 81] on button "NodeJS" at bounding box center [228, 80] width 23 height 19
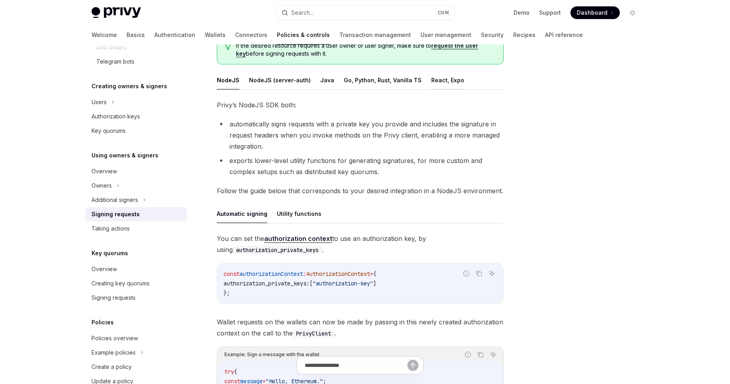
click at [442, 82] on button "React, Expo" at bounding box center [447, 80] width 33 height 19
type textarea "*"
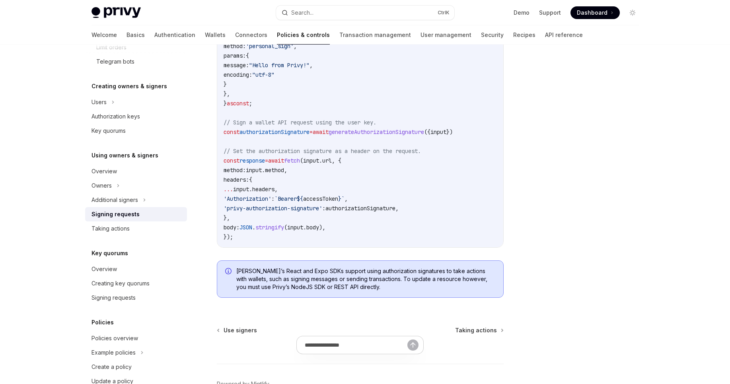
scroll to position [448, 0]
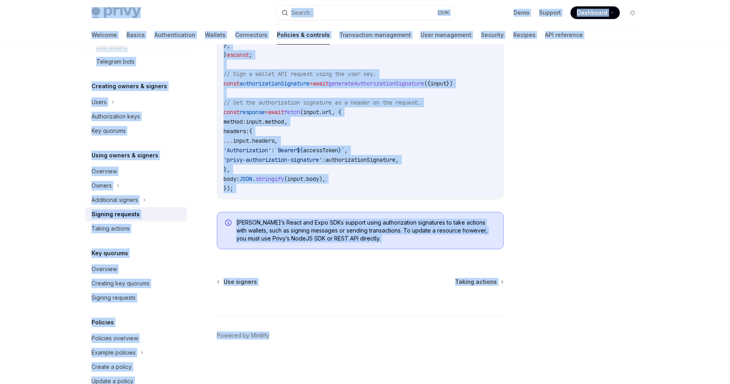
click at [298, 95] on code "import { useAuthorizationSignature } from '@privy-io/react-auth' ; // or '@priv…" at bounding box center [364, 31] width 280 height 325
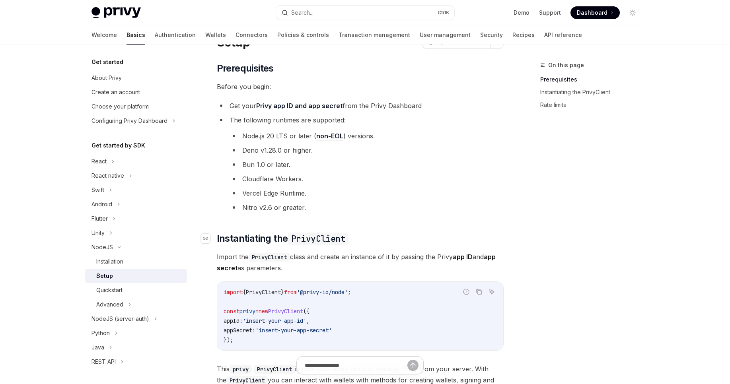
scroll to position [95, 0]
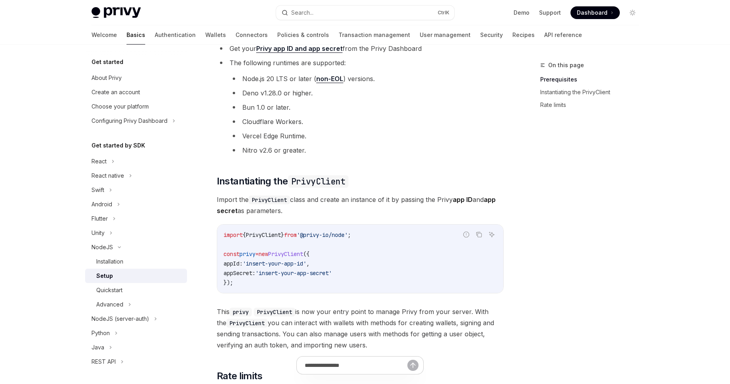
click at [303, 254] on span "PrivyClient" at bounding box center [285, 254] width 35 height 7
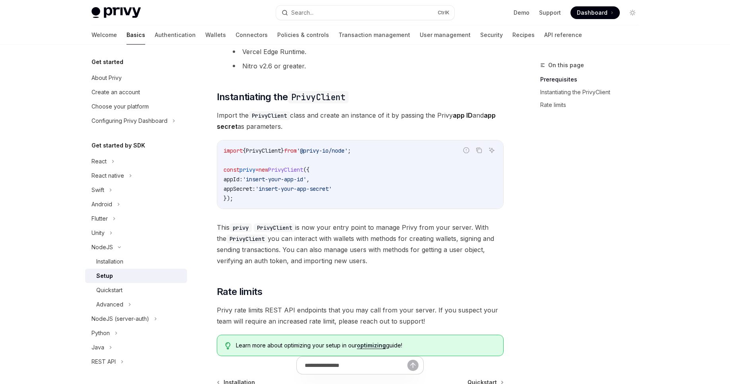
scroll to position [191, 0]
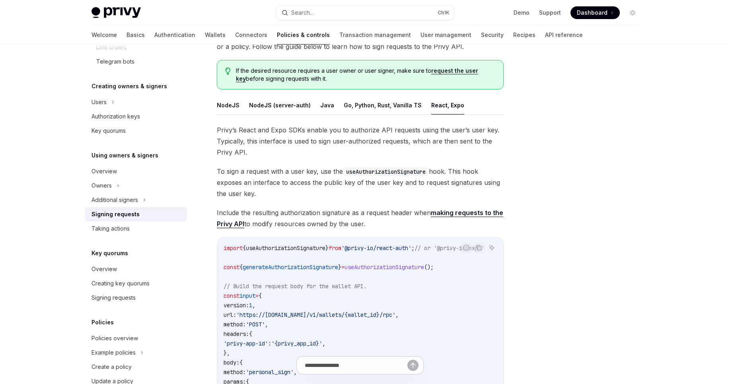
scroll to position [66, 0]
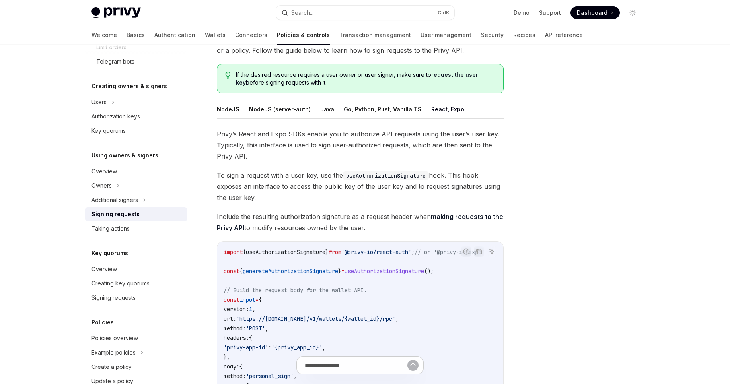
click at [231, 109] on button "NodeJS" at bounding box center [228, 109] width 23 height 19
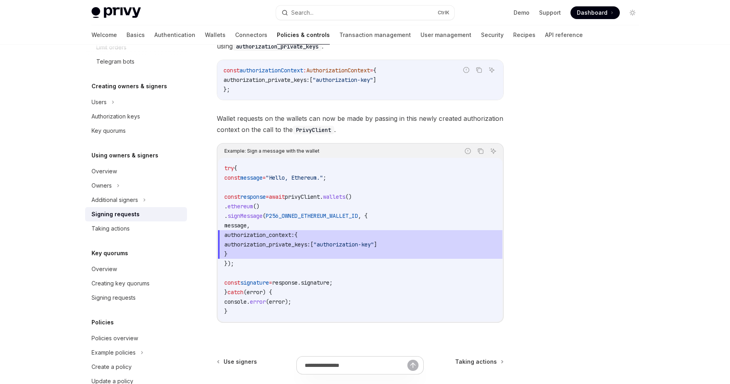
scroll to position [305, 0]
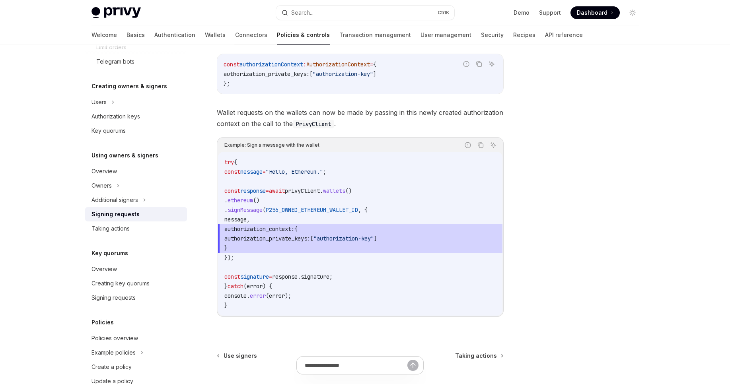
click at [294, 231] on span "authorization_context:" at bounding box center [259, 229] width 70 height 7
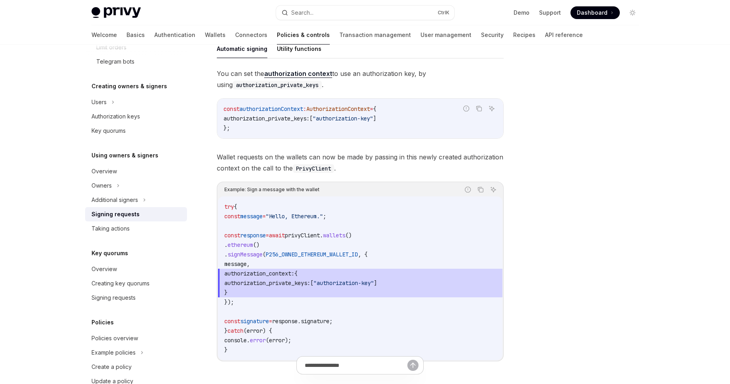
scroll to position [162, 0]
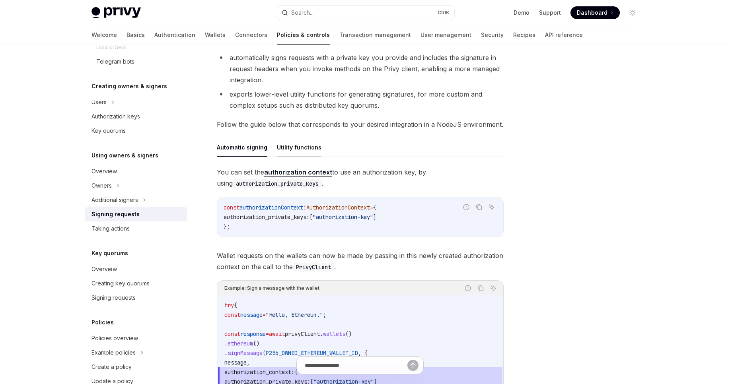
click at [311, 152] on button "Utility functions" at bounding box center [299, 147] width 45 height 19
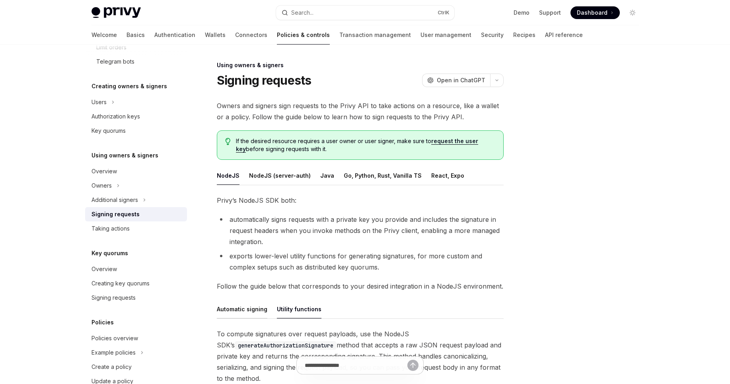
click at [241, 311] on button "Automatic signing" at bounding box center [242, 309] width 51 height 19
type textarea "*"
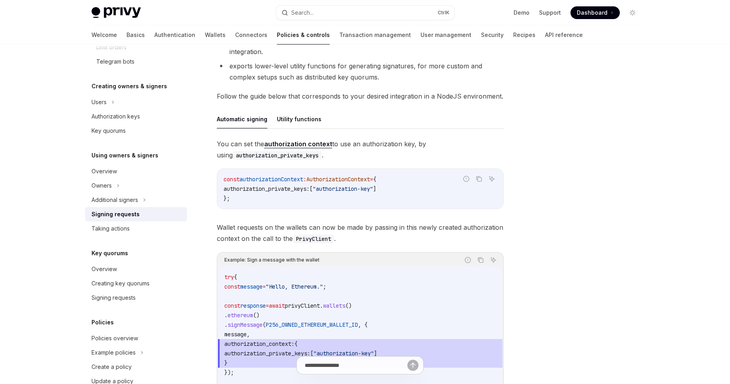
scroll to position [191, 0]
click at [303, 179] on span "authorizationContext" at bounding box center [271, 178] width 64 height 7
click at [229, 179] on span "const" at bounding box center [232, 178] width 16 height 7
drag, startPoint x: 229, startPoint y: 179, endPoint x: 277, endPoint y: 194, distance: 50.3
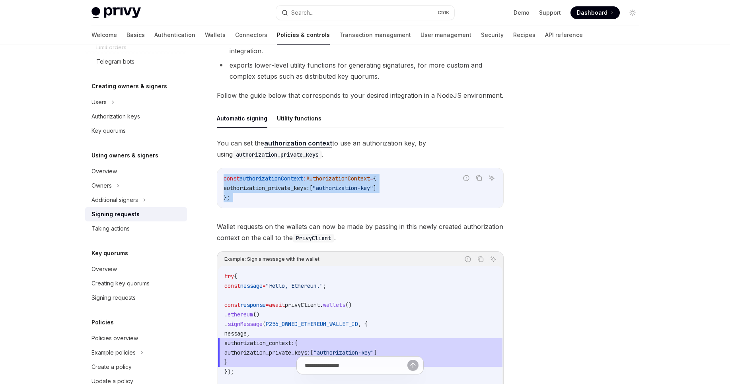
click at [277, 194] on code "const authorizationContext : AuthorizationContext = { authorization_private_key…" at bounding box center [360, 188] width 273 height 29
copy code "const authorizationContext : AuthorizationContext = { authorization_private_key…"
click at [373, 194] on code "const authorizationContext : AuthorizationContext = { authorization_private_key…" at bounding box center [360, 188] width 273 height 29
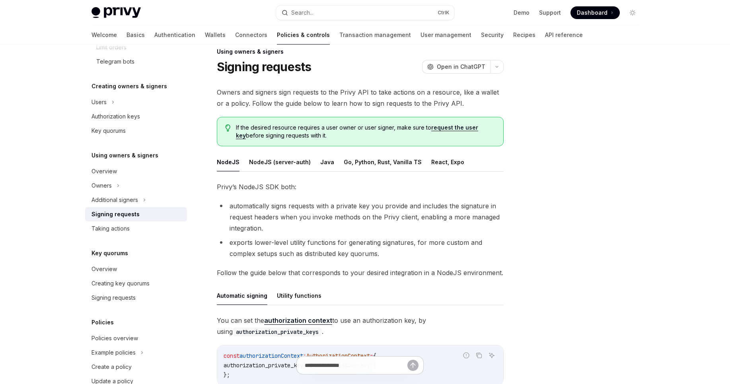
scroll to position [0, 0]
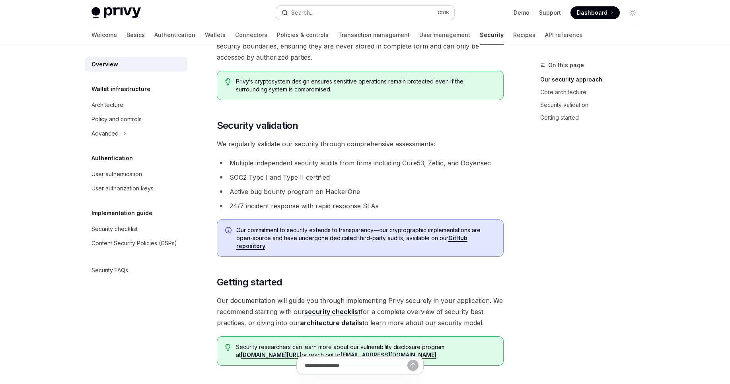
scroll to position [525, 0]
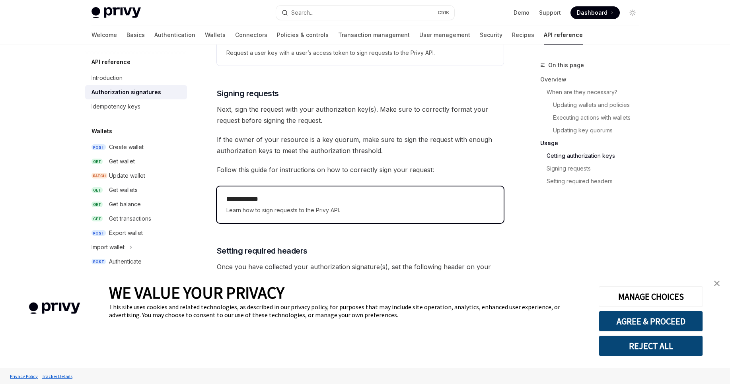
scroll to position [1053, 0]
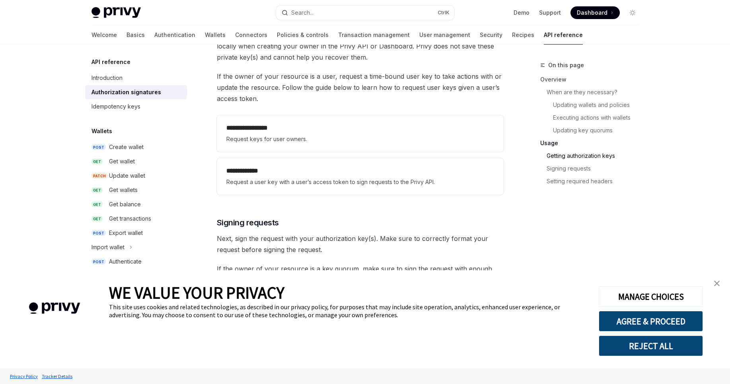
drag, startPoint x: 325, startPoint y: 169, endPoint x: 345, endPoint y: 195, distance: 32.7
click at [345, 195] on div "**********" at bounding box center [360, 176] width 287 height 43
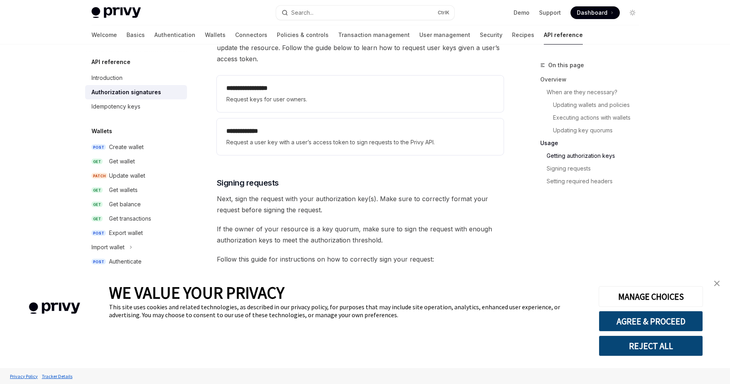
scroll to position [1149, 0]
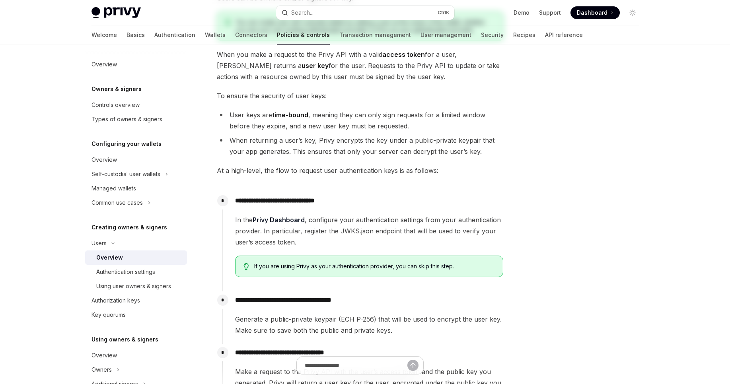
scroll to position [191, 0]
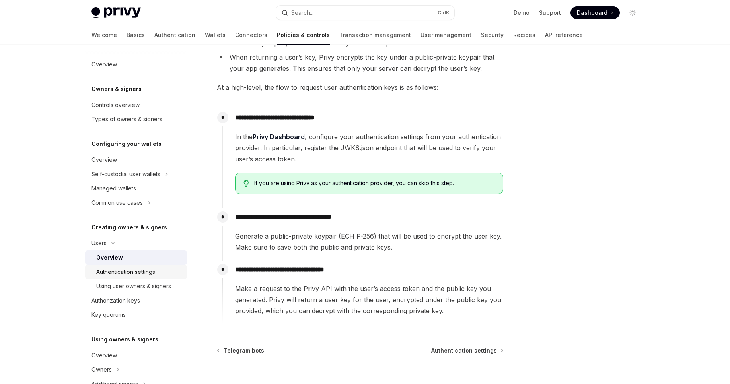
click at [158, 270] on div "Authentication settings" at bounding box center [139, 272] width 86 height 10
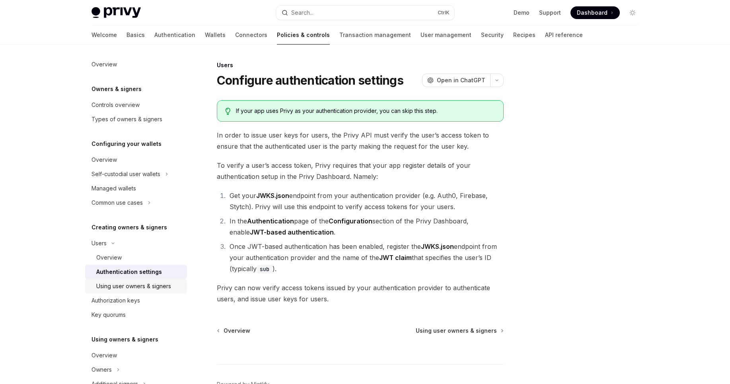
click at [159, 283] on div "Using user owners & signers" at bounding box center [133, 287] width 75 height 10
type textarea "*"
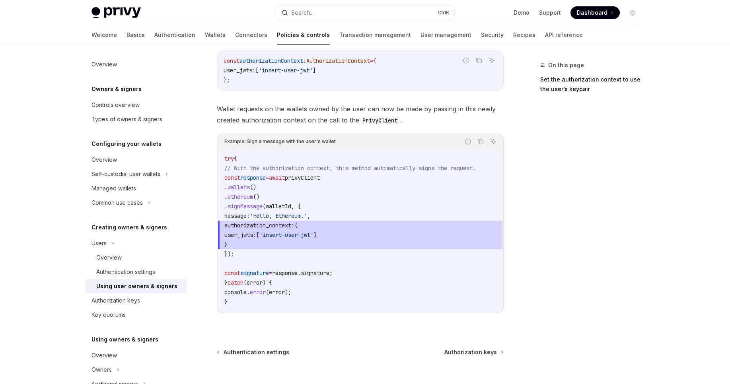
scroll to position [361, 0]
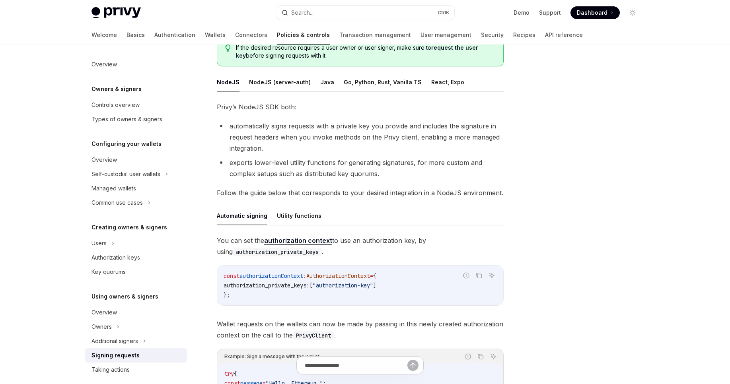
scroll to position [95, 0]
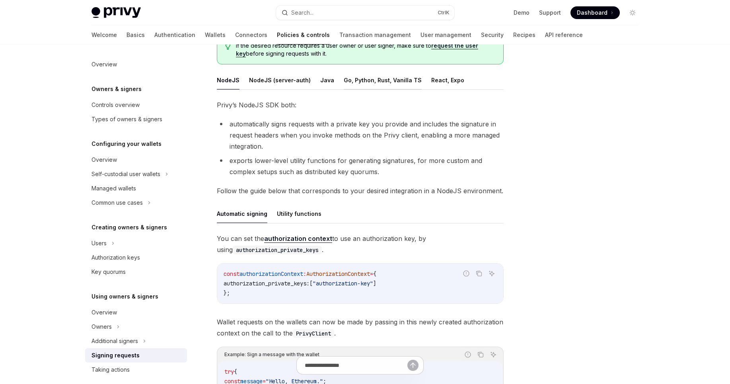
click at [353, 83] on button "Go, Python, Rust, Vanilla TS" at bounding box center [383, 80] width 78 height 19
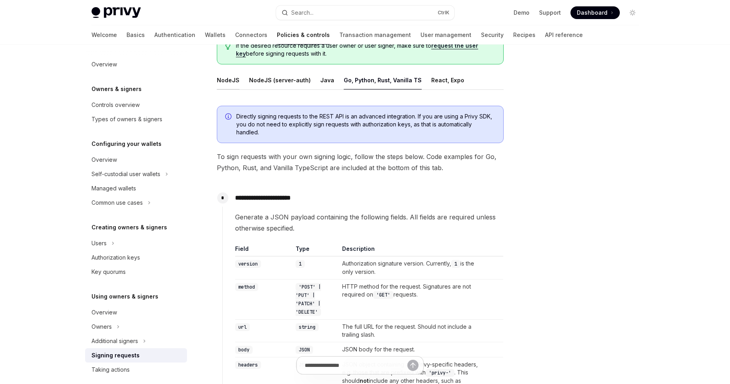
click at [227, 78] on button "NodeJS" at bounding box center [228, 80] width 23 height 19
type textarea "*"
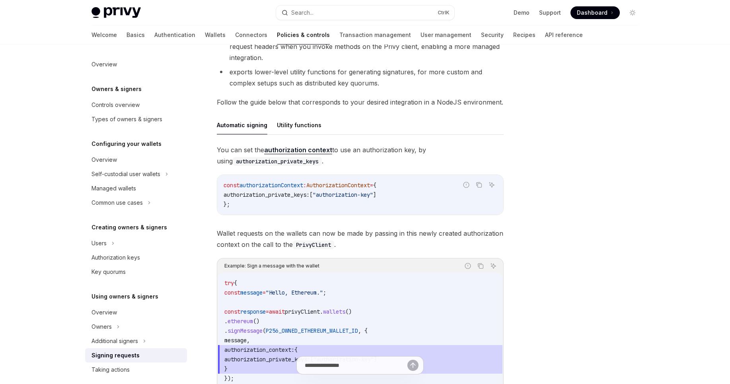
scroll to position [286, 0]
